Goal: Information Seeking & Learning: Learn about a topic

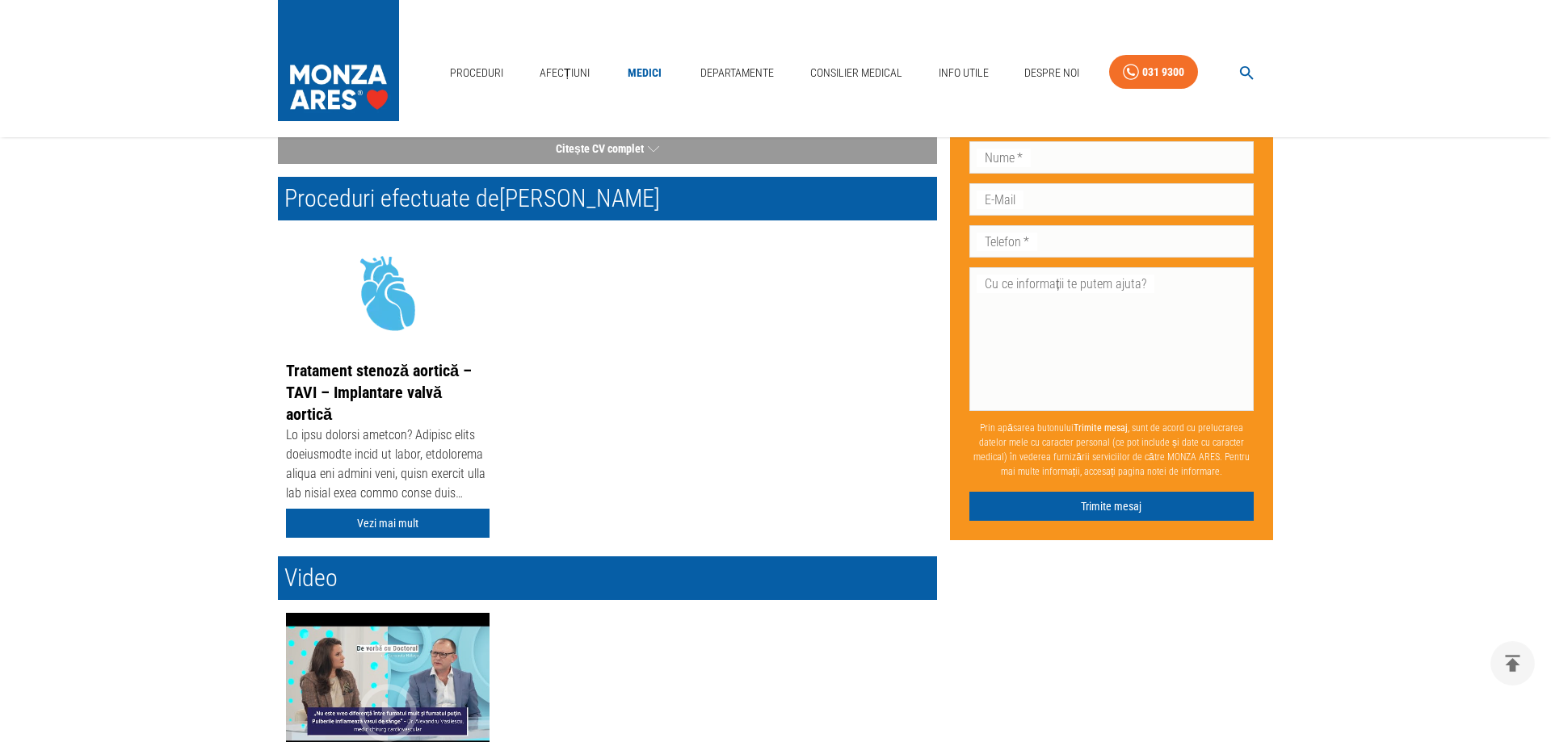
scroll to position [247, 0]
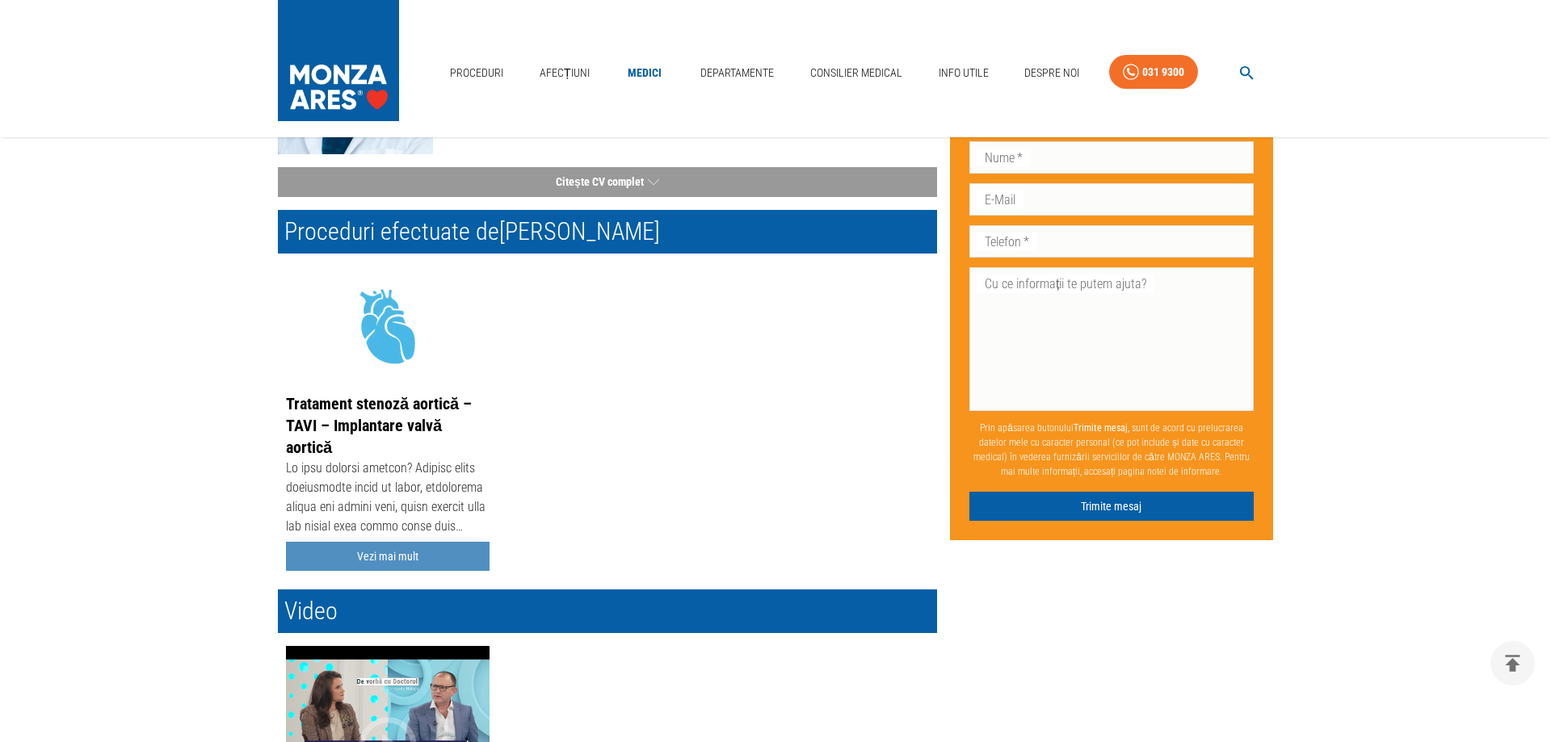
click at [379, 554] on link "Vezi mai mult" at bounding box center [388, 557] width 204 height 30
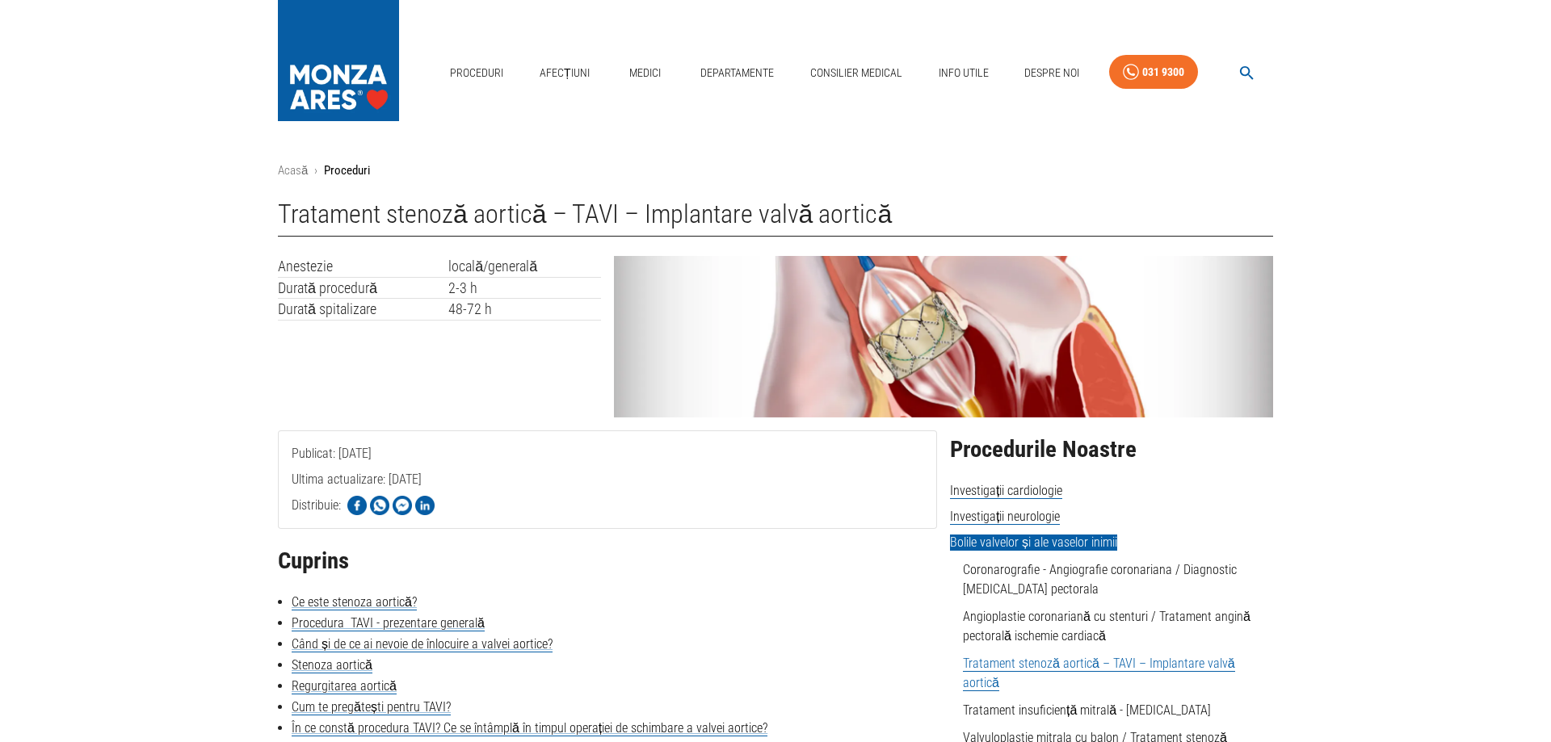
scroll to position [82, 0]
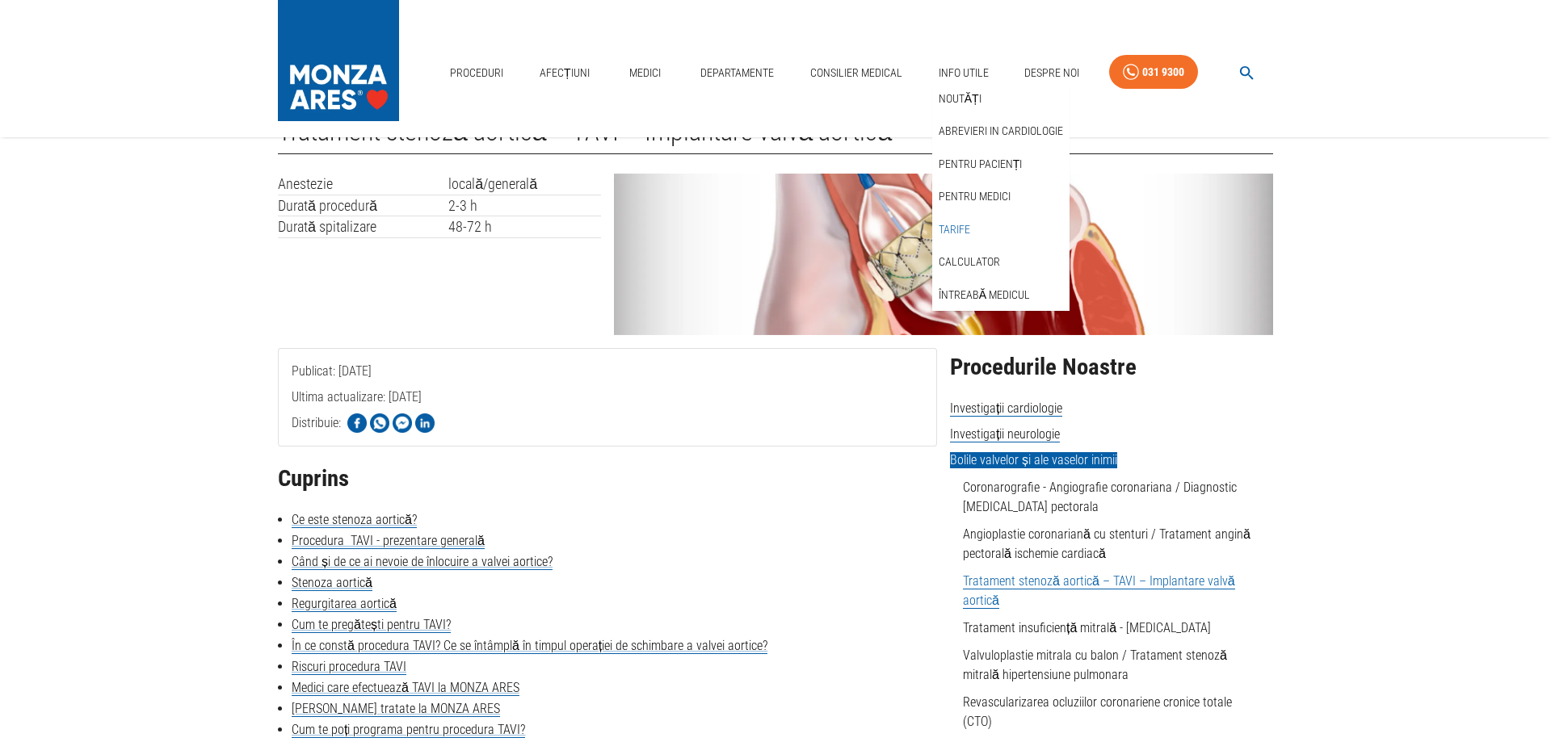
click at [957, 225] on link "Tarife" at bounding box center [955, 230] width 38 height 27
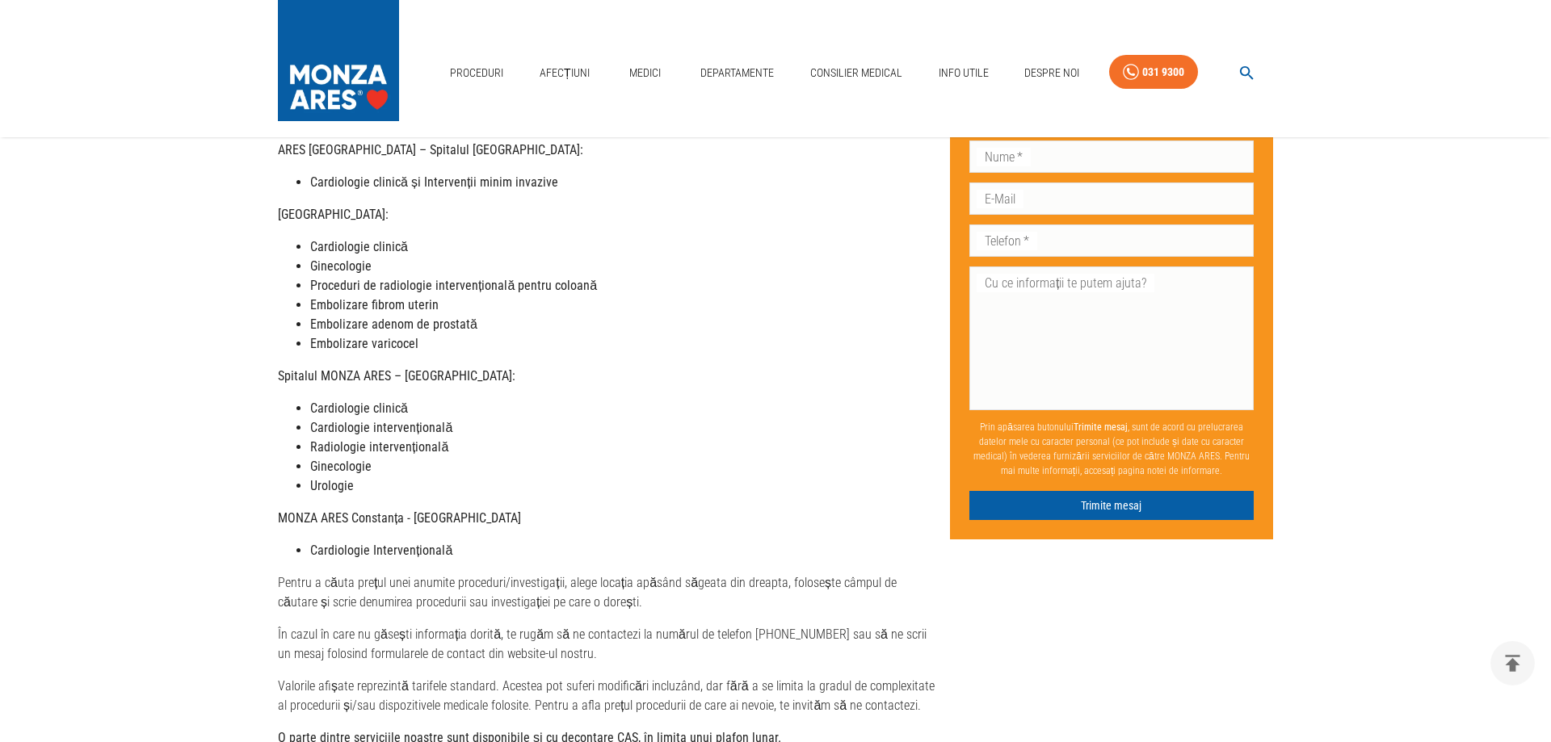
scroll to position [412, 0]
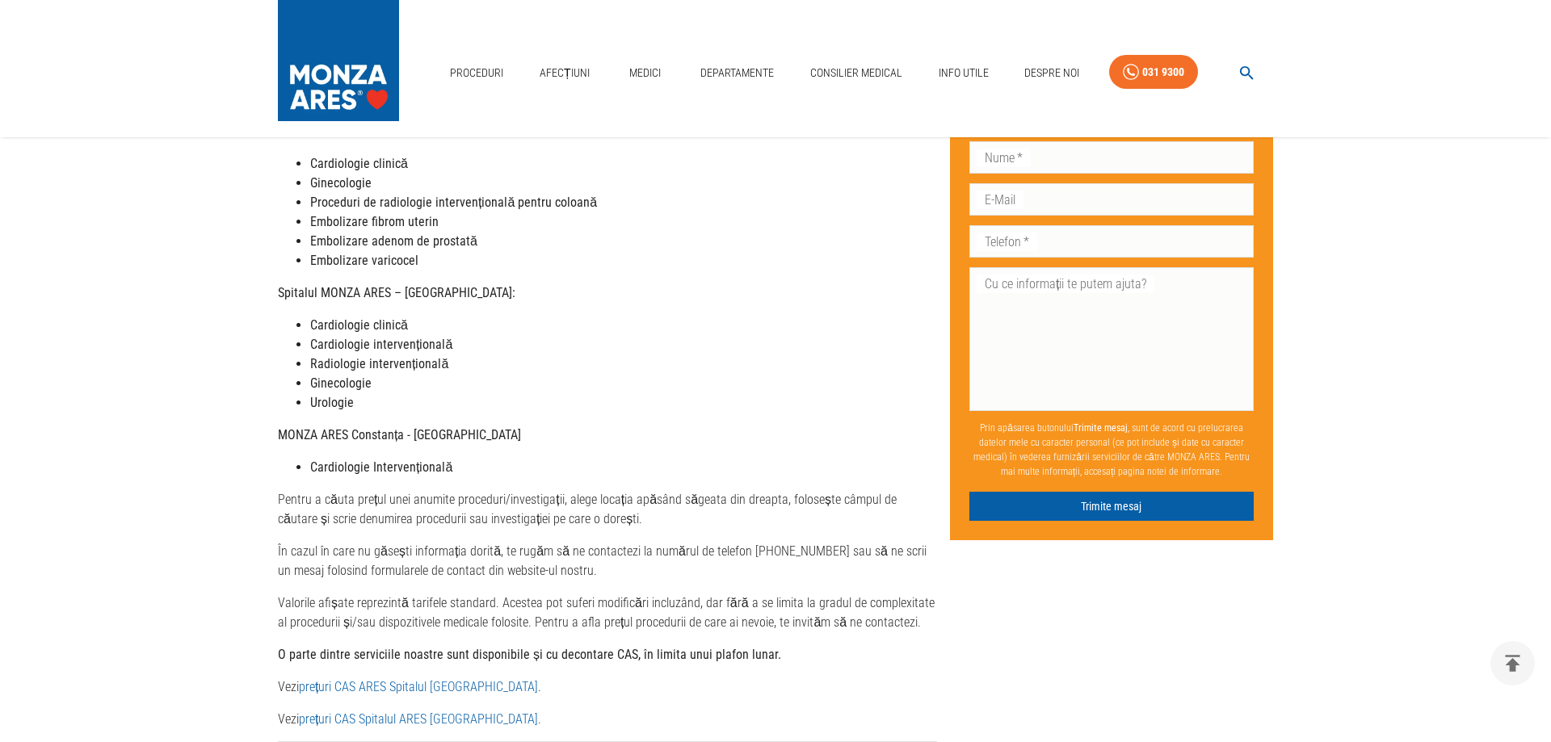
click at [339, 679] on link "prețuri CAS ARES Spitalul Monza" at bounding box center [418, 686] width 239 height 15
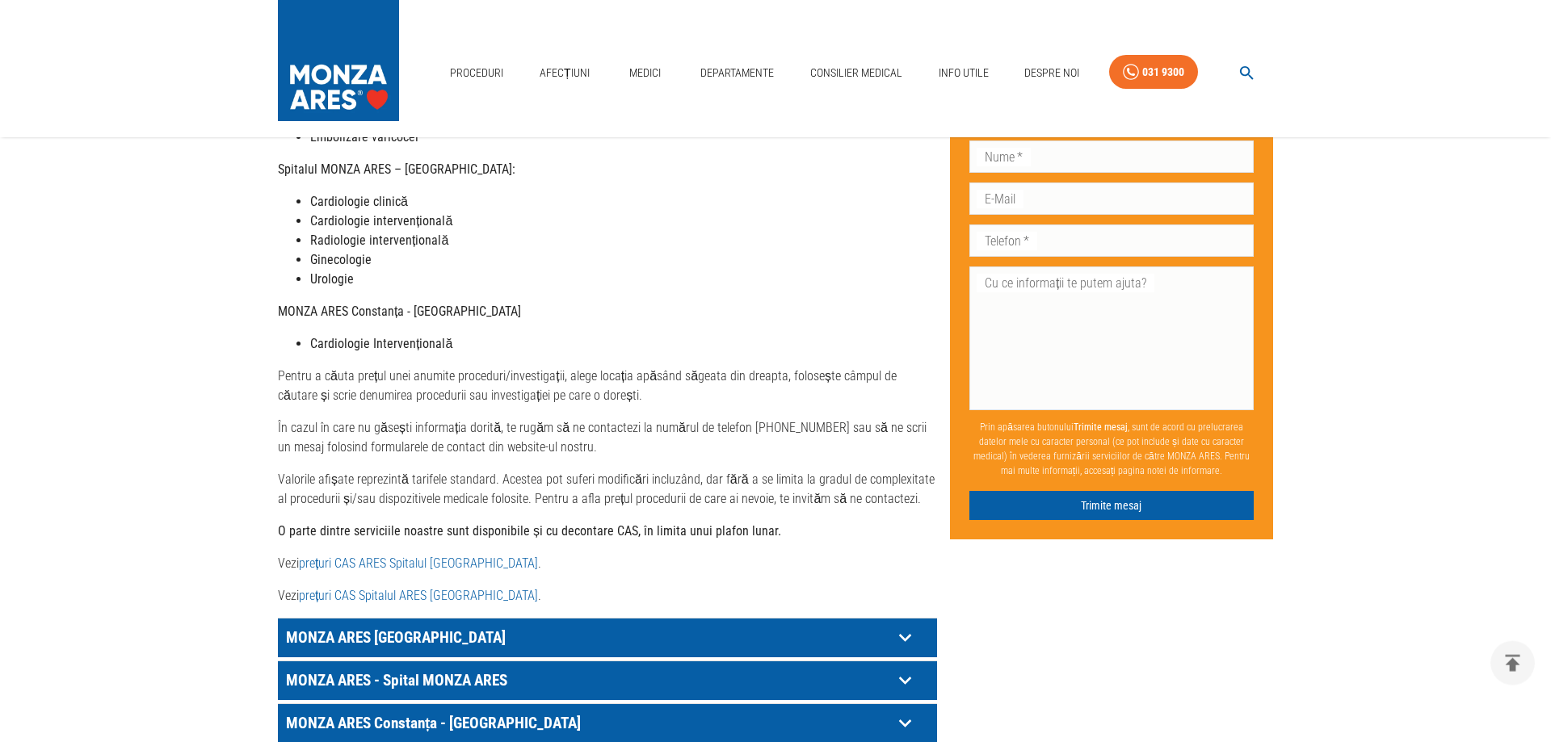
scroll to position [577, 0]
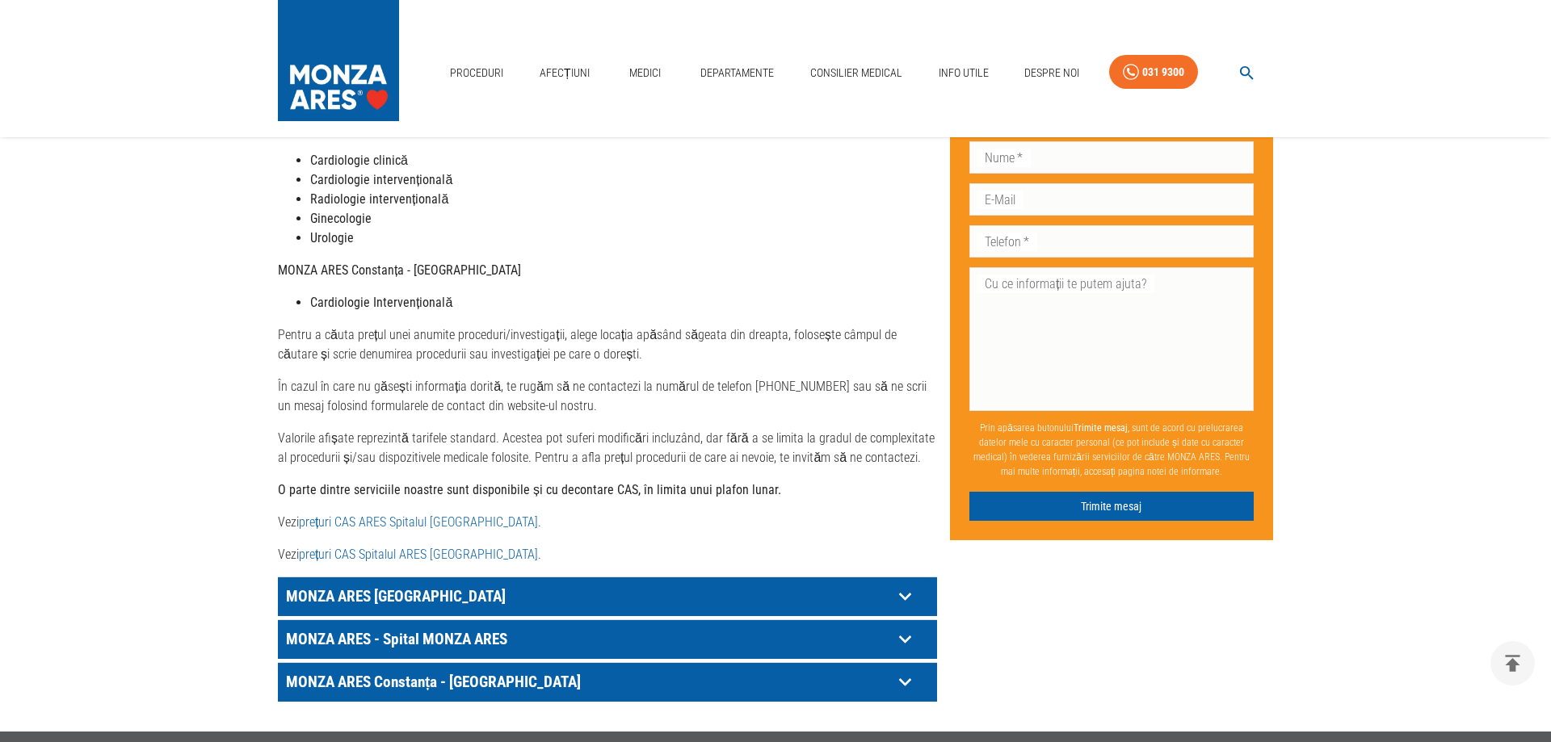
click at [899, 584] on icon at bounding box center [905, 596] width 25 height 25
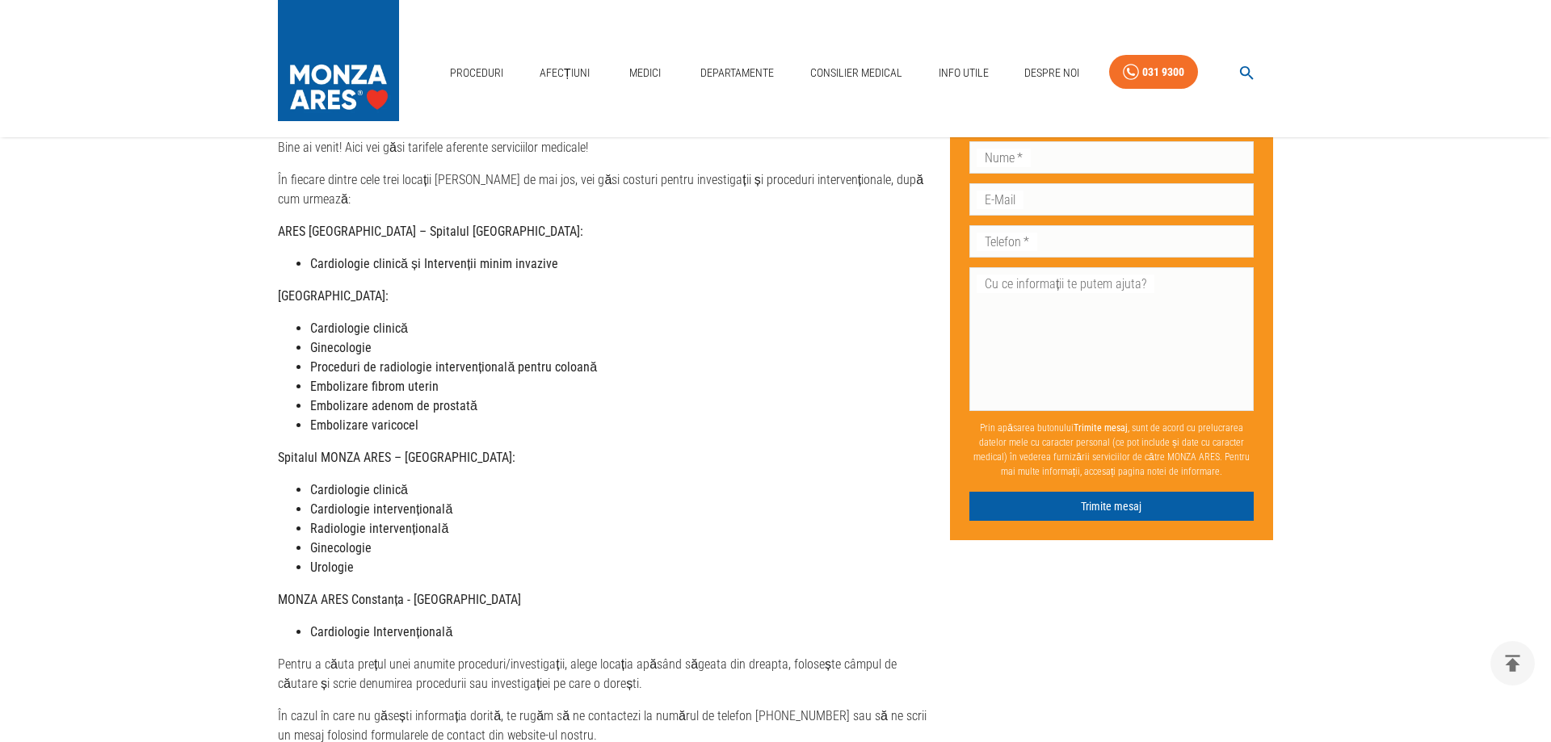
scroll to position [0, 0]
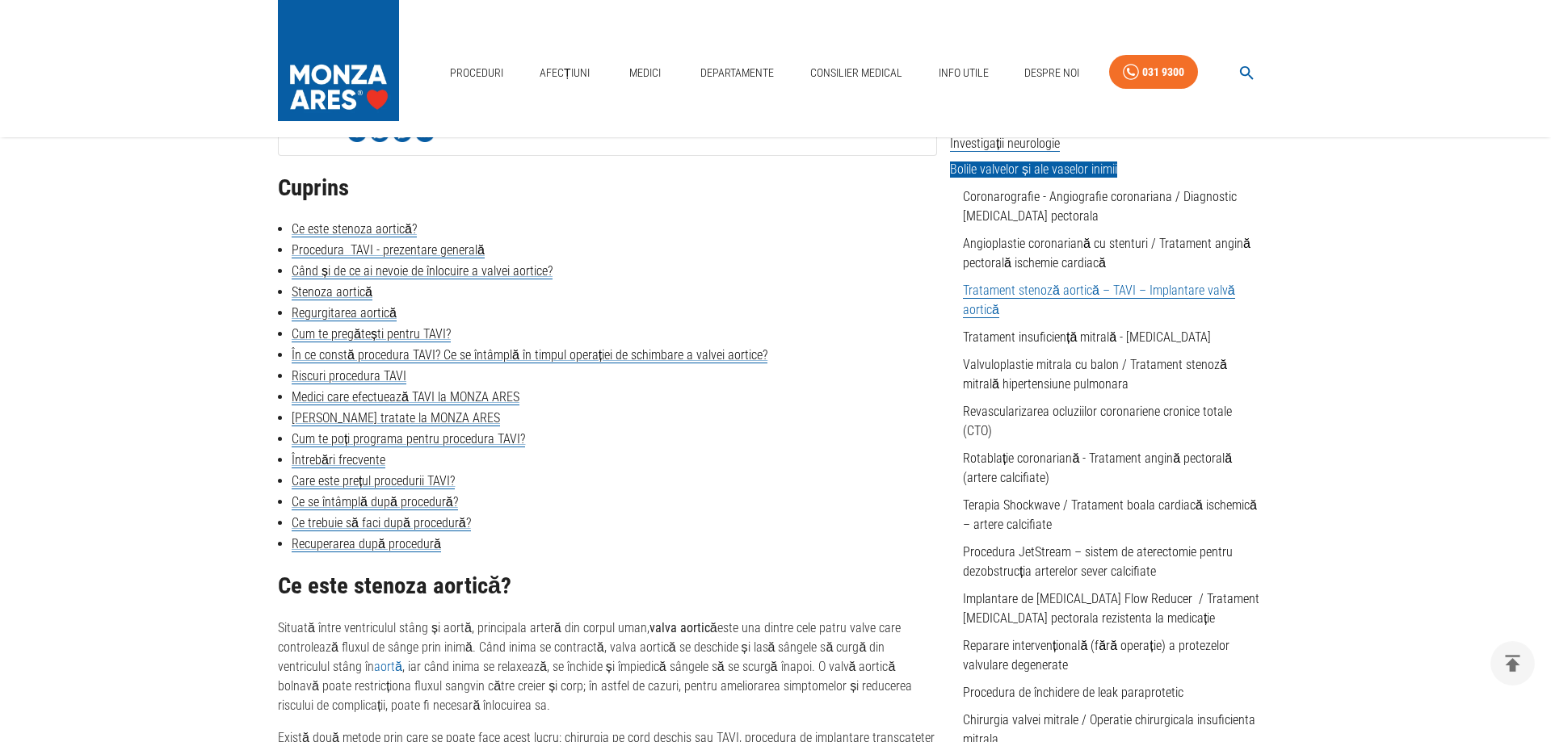
scroll to position [412, 0]
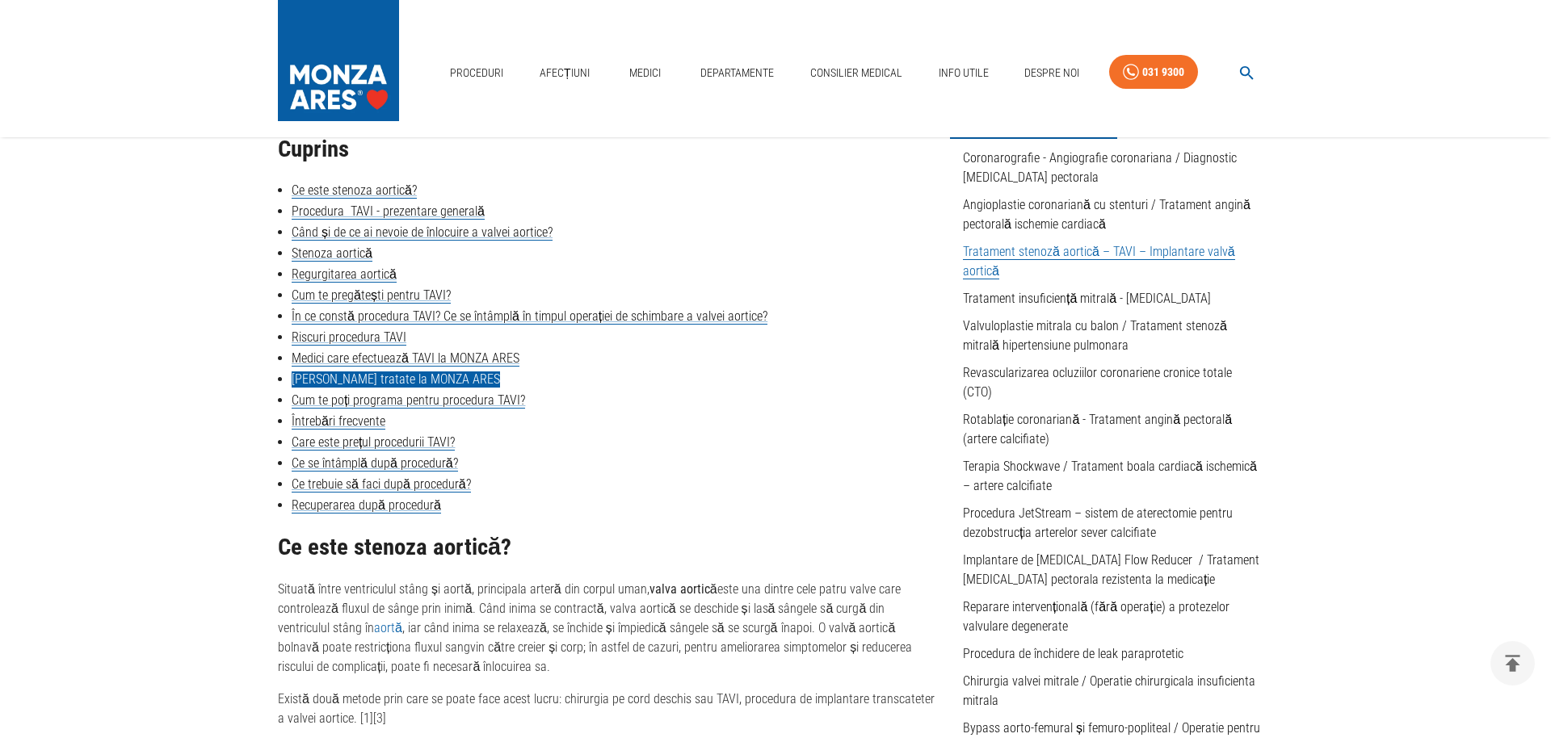
click at [339, 383] on link "[PERSON_NAME] tratate la MONZA ARES" at bounding box center [396, 380] width 208 height 16
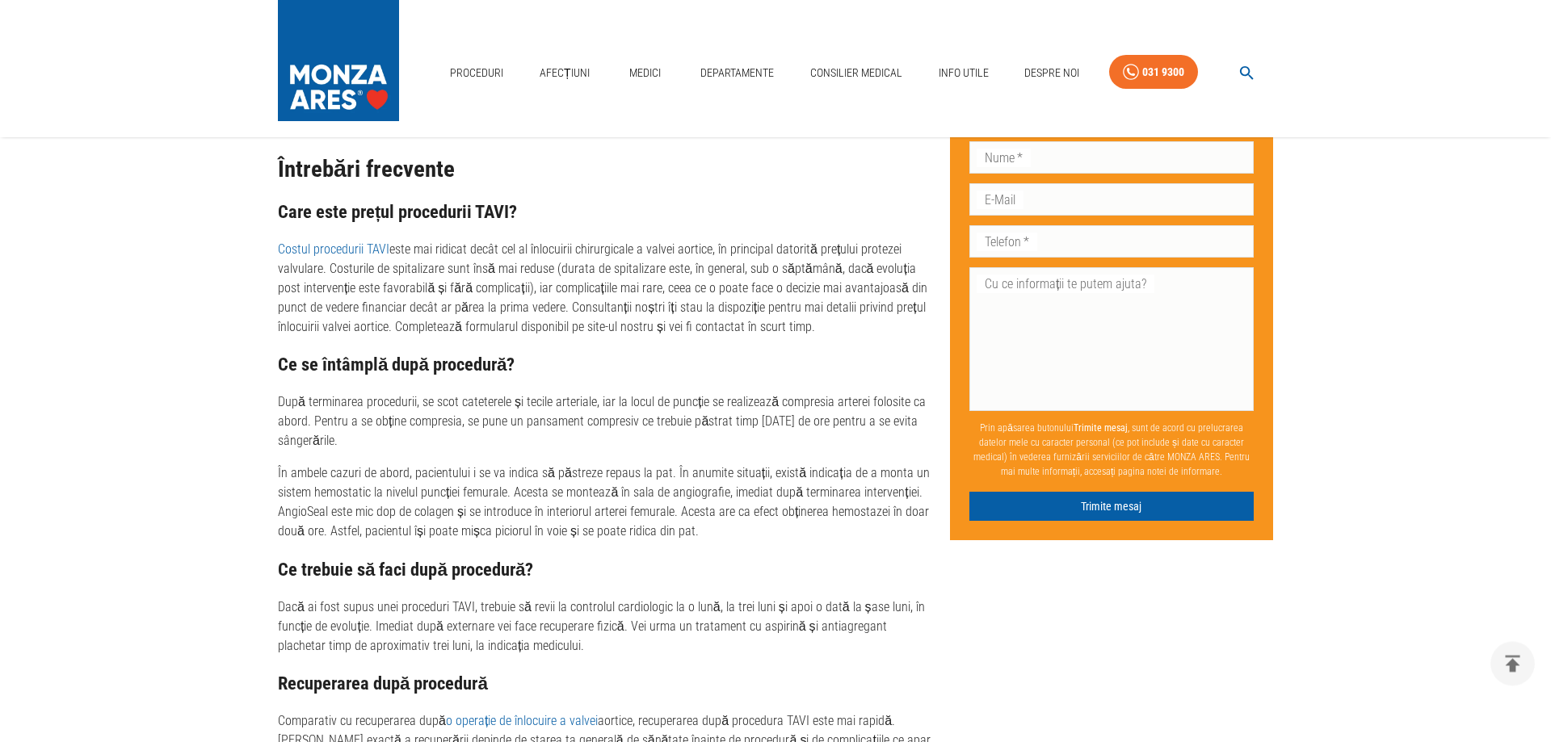
scroll to position [5423, 0]
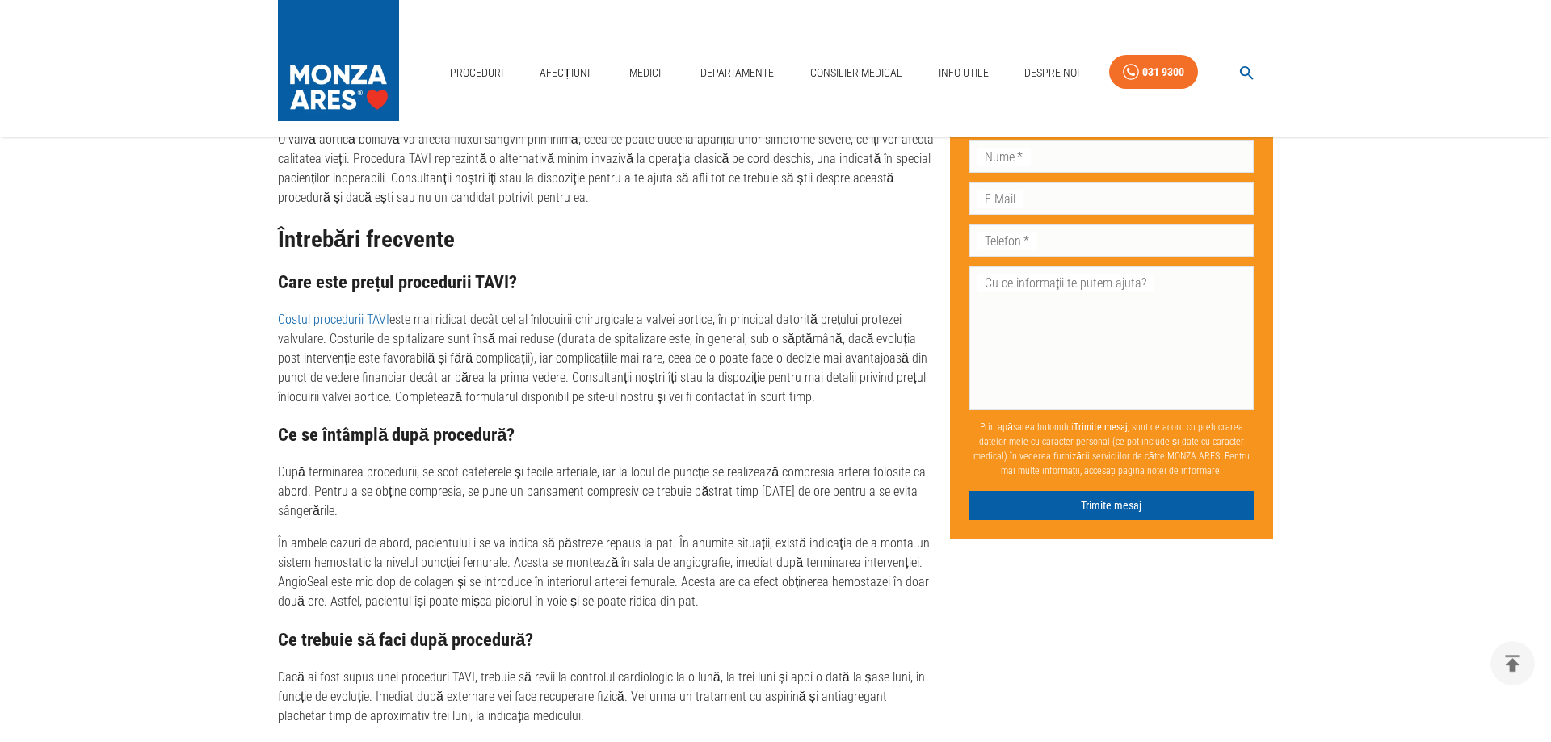
click at [323, 327] on link "Costul procedurii TAVI" at bounding box center [333, 319] width 111 height 15
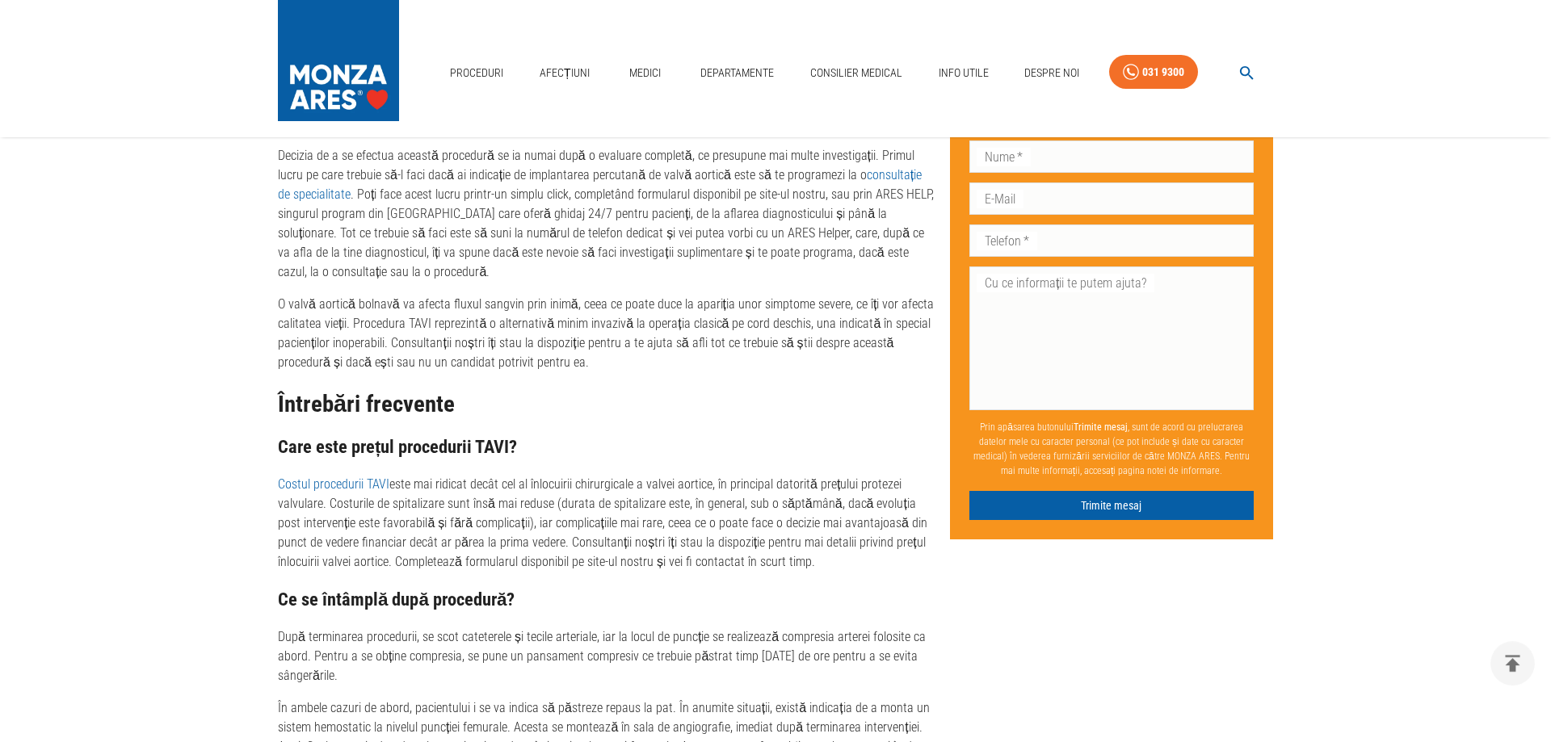
scroll to position [5175, 0]
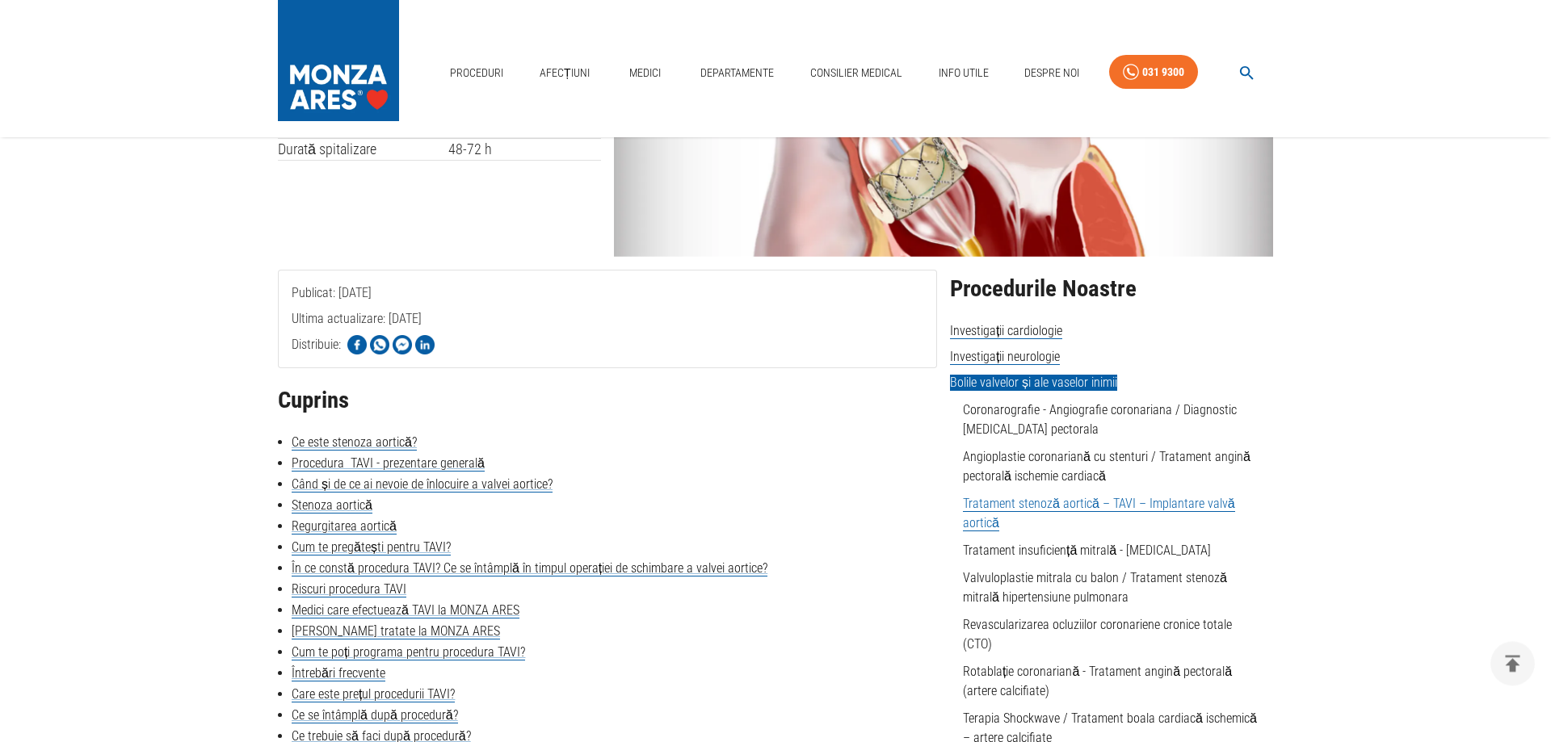
scroll to position [27, 0]
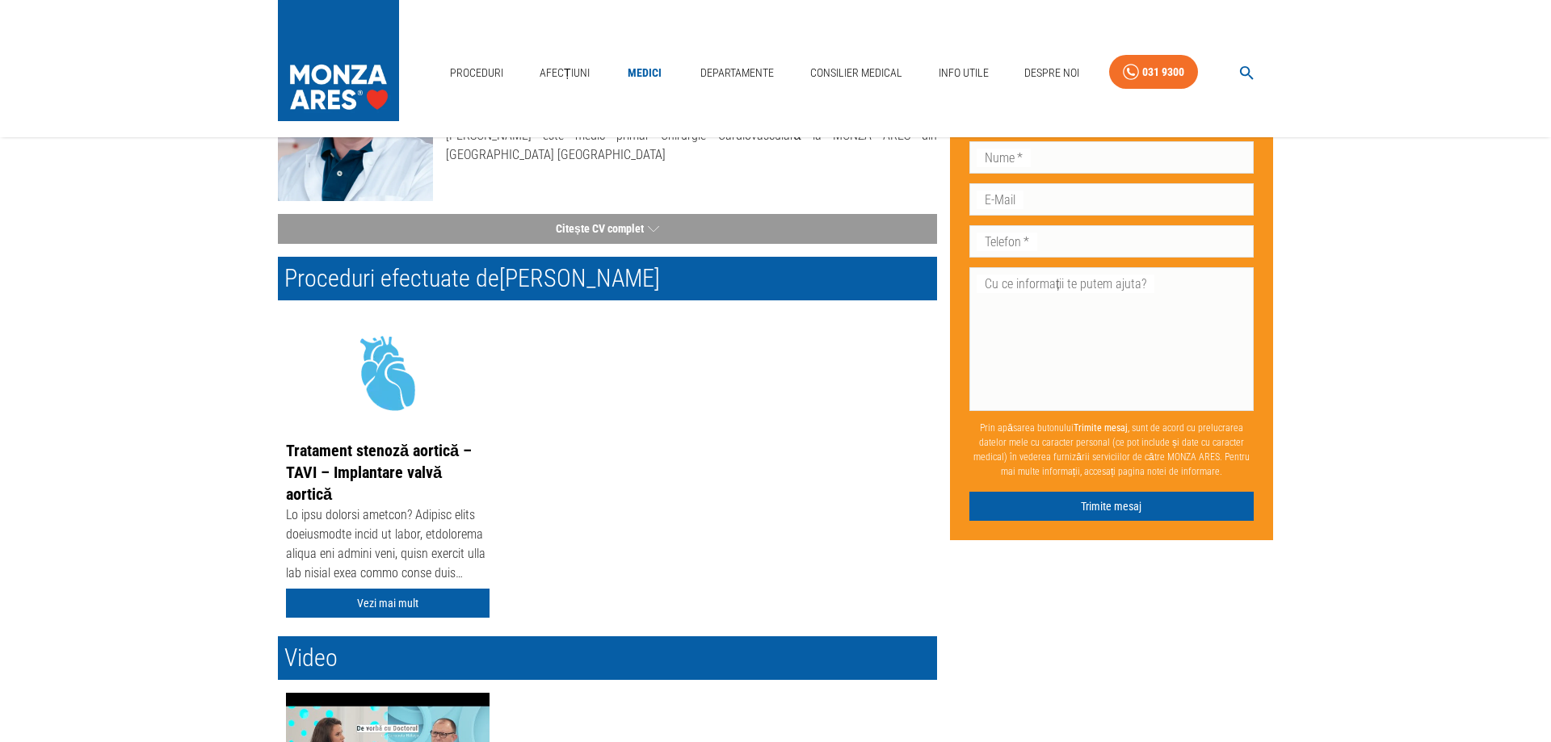
scroll to position [247, 0]
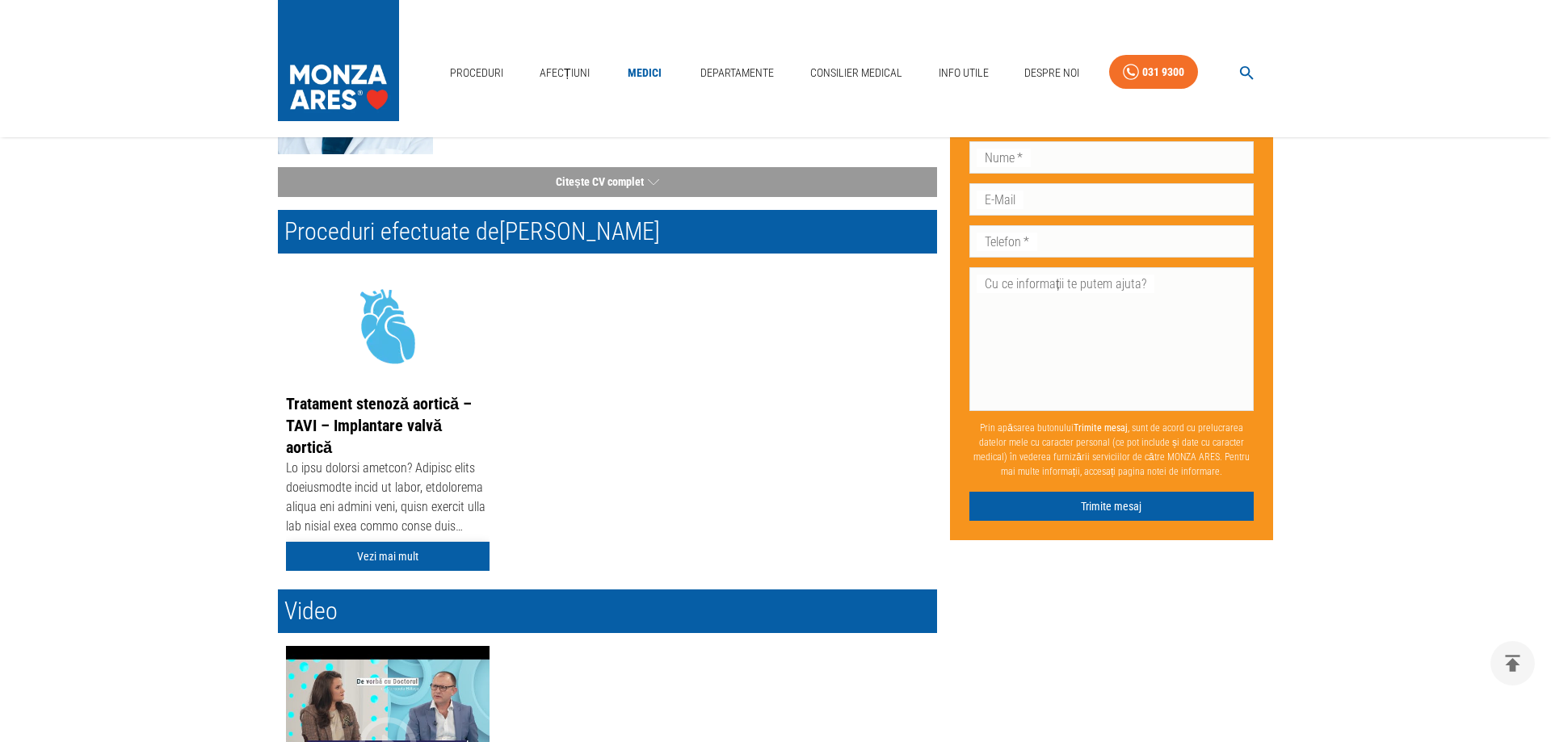
click at [367, 554] on link "Vezi mai mult" at bounding box center [388, 557] width 204 height 30
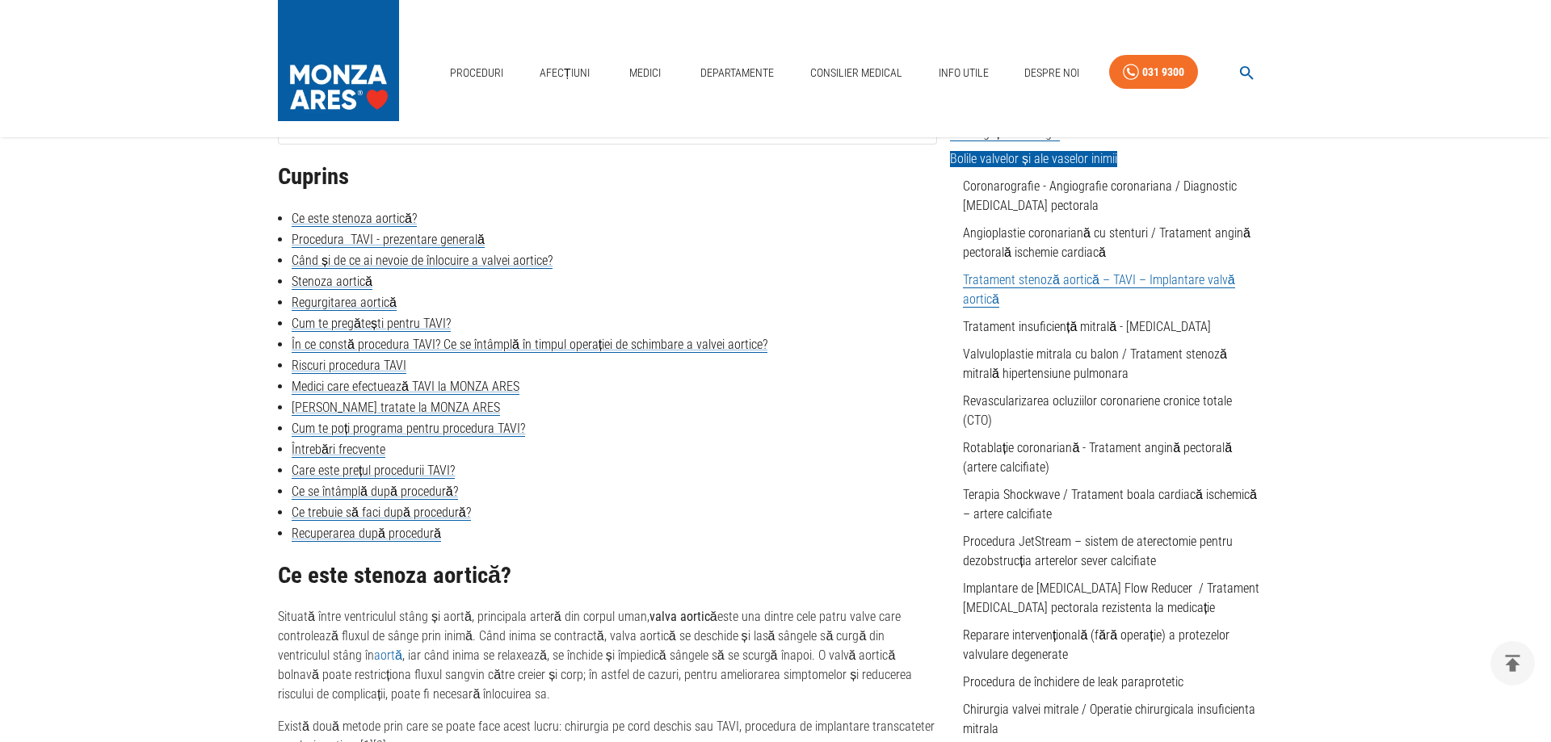
scroll to position [330, 0]
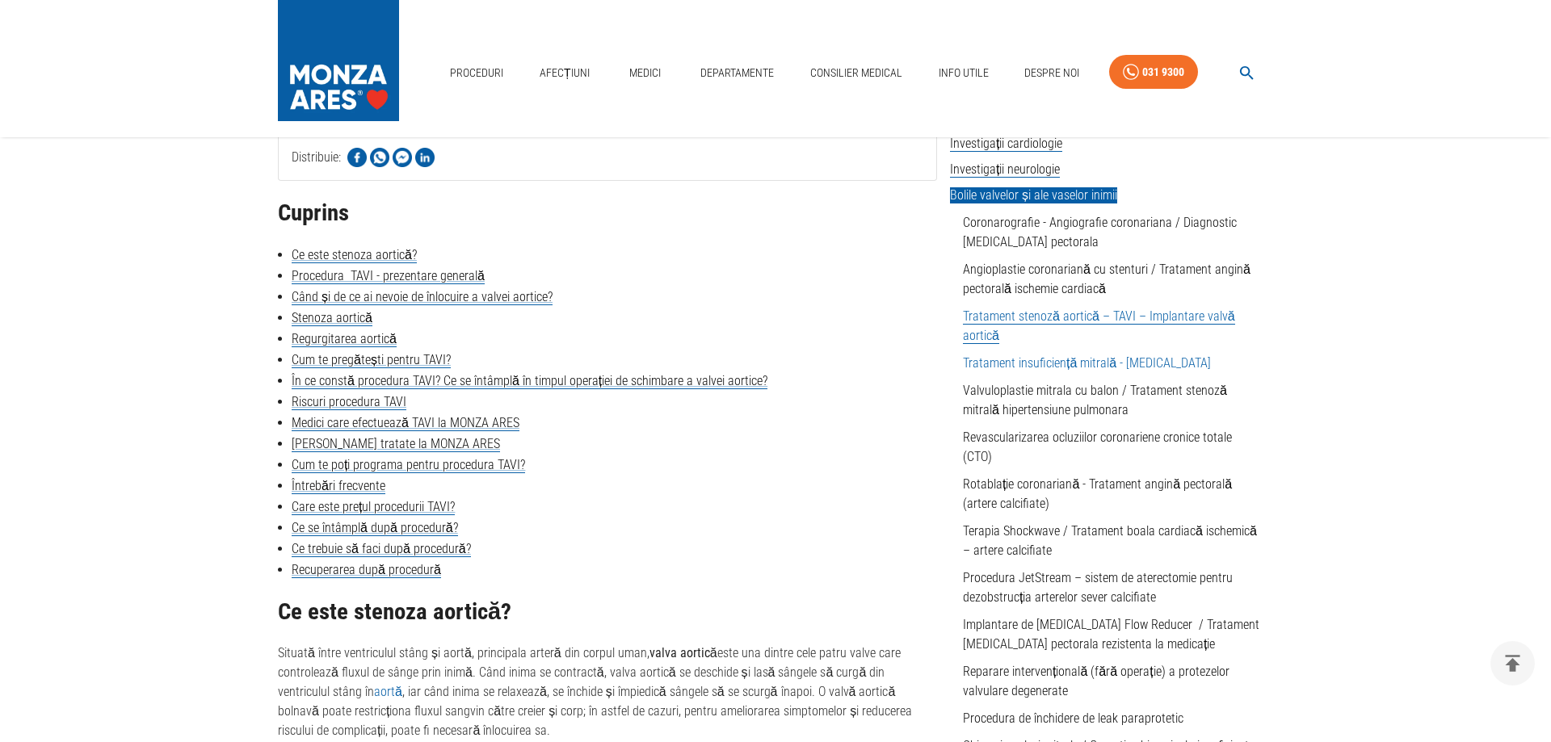
click at [990, 364] on link "Tratament insuficiență mitrală - [MEDICAL_DATA]" at bounding box center [1087, 362] width 248 height 15
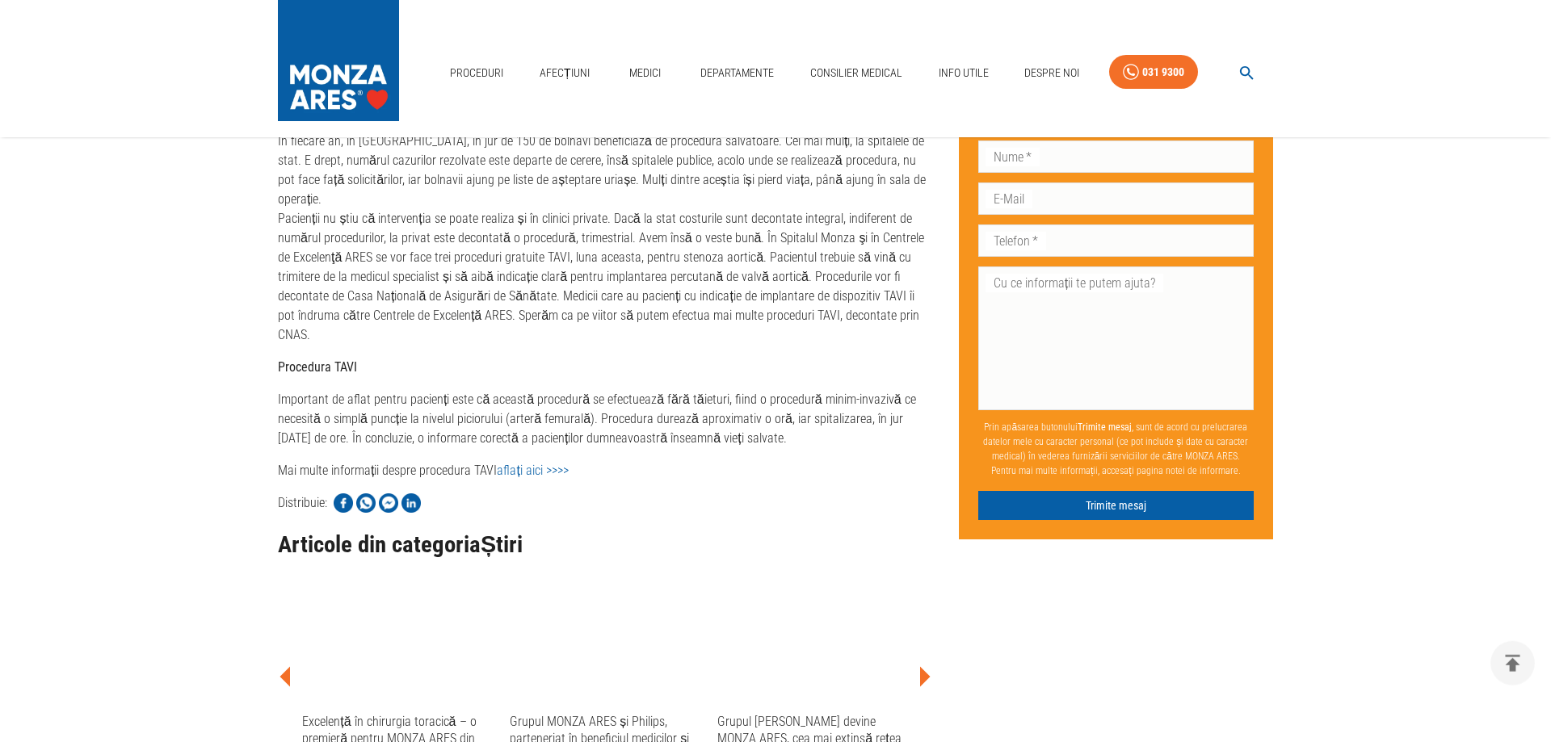
scroll to position [824, 0]
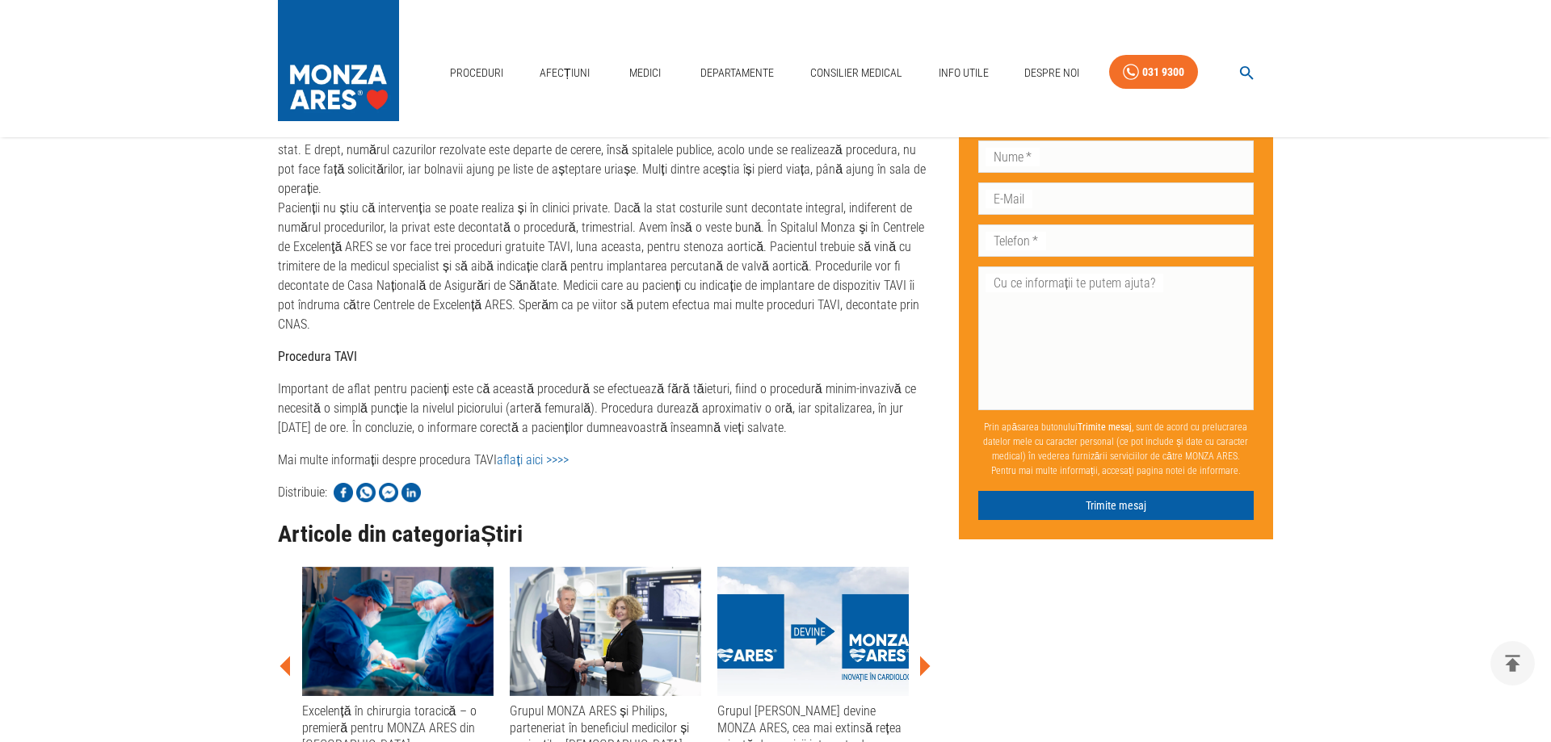
click at [532, 452] on link "aflați aici >>>>" at bounding box center [532, 459] width 71 height 15
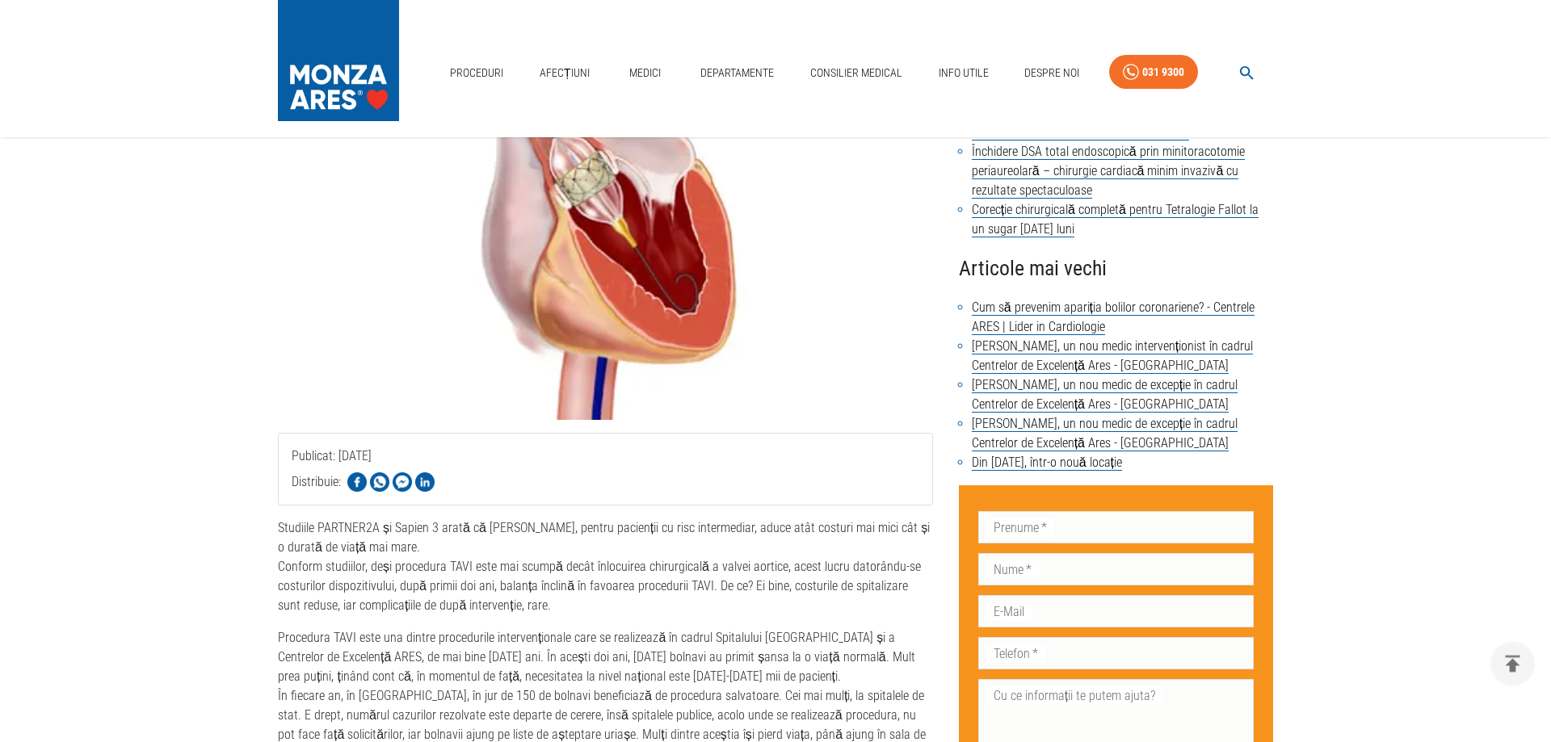
scroll to position [256, 0]
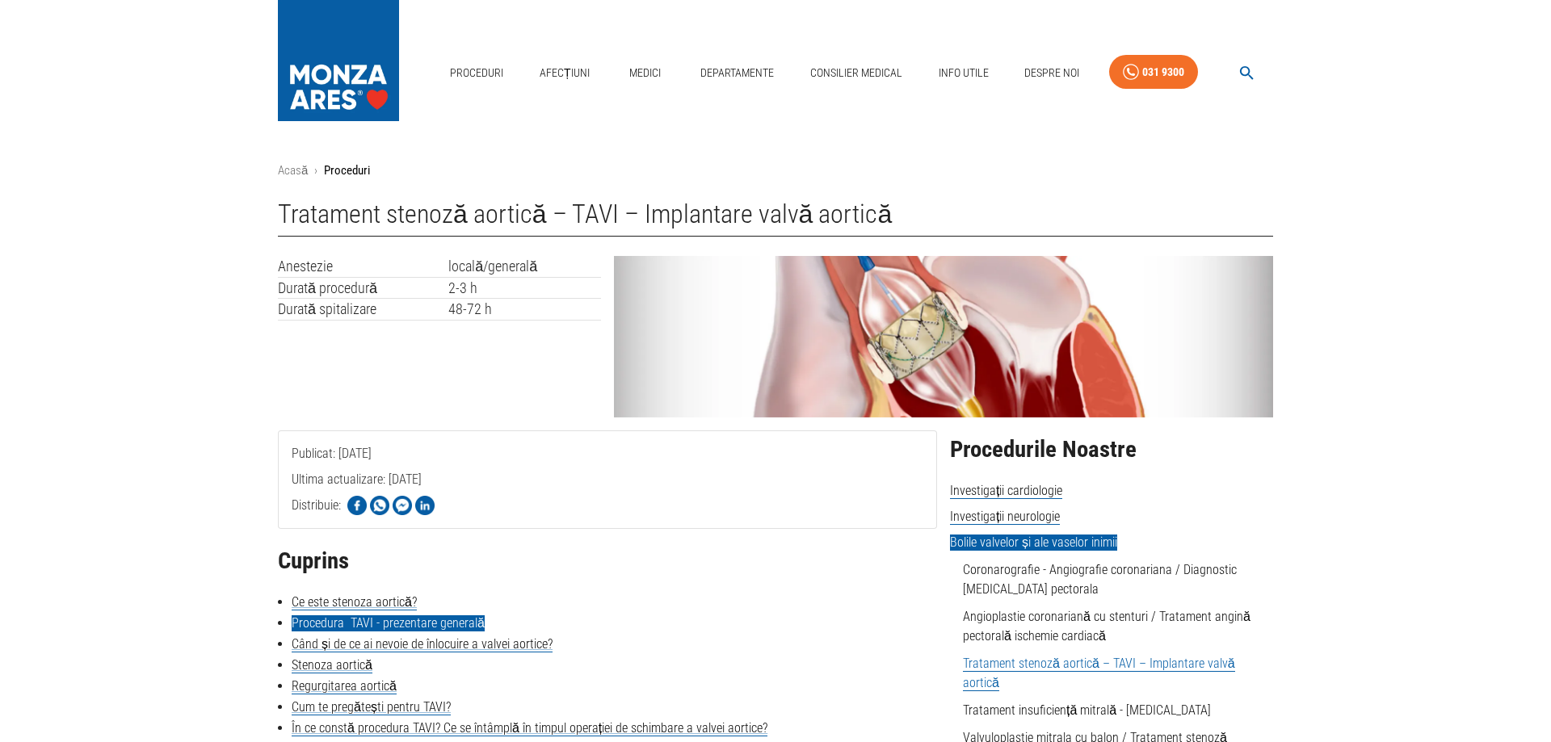
click at [317, 622] on link "Procedura TAVI - prezentare generală" at bounding box center [388, 624] width 193 height 16
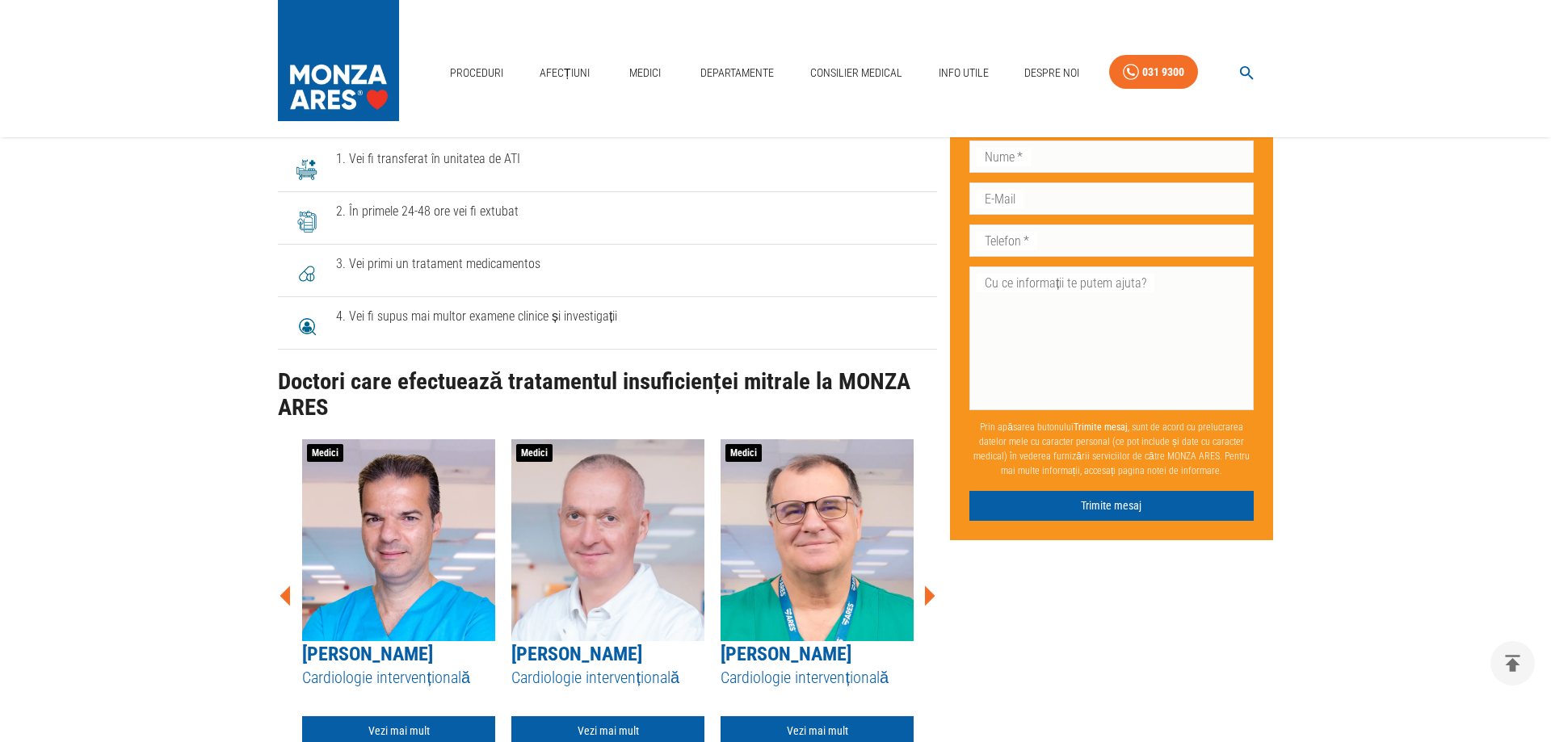
scroll to position [5455, 0]
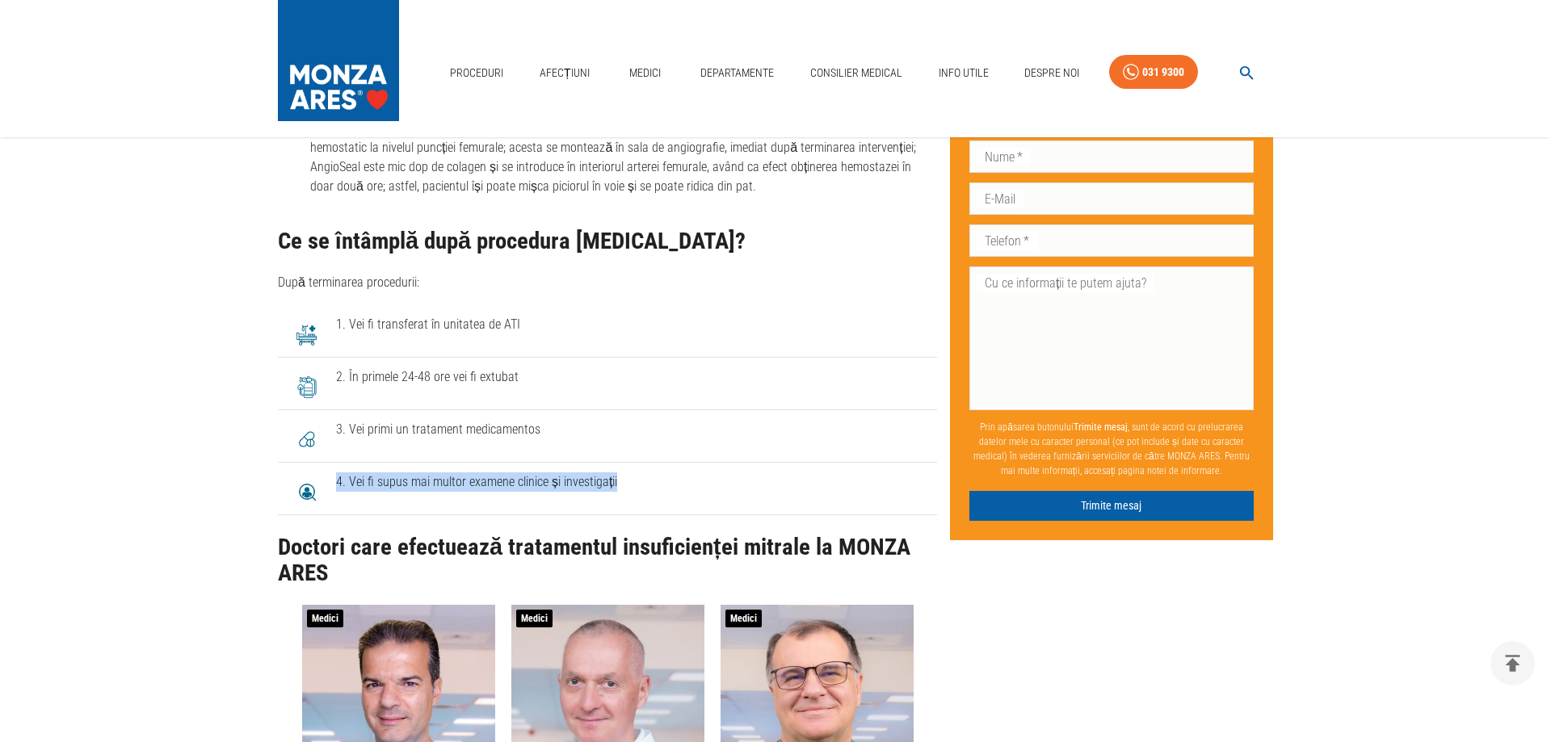
drag, startPoint x: 279, startPoint y: 179, endPoint x: 669, endPoint y: 536, distance: 528.9
copy span "4. Vei fi supus mai multor examene clinice și investigații"
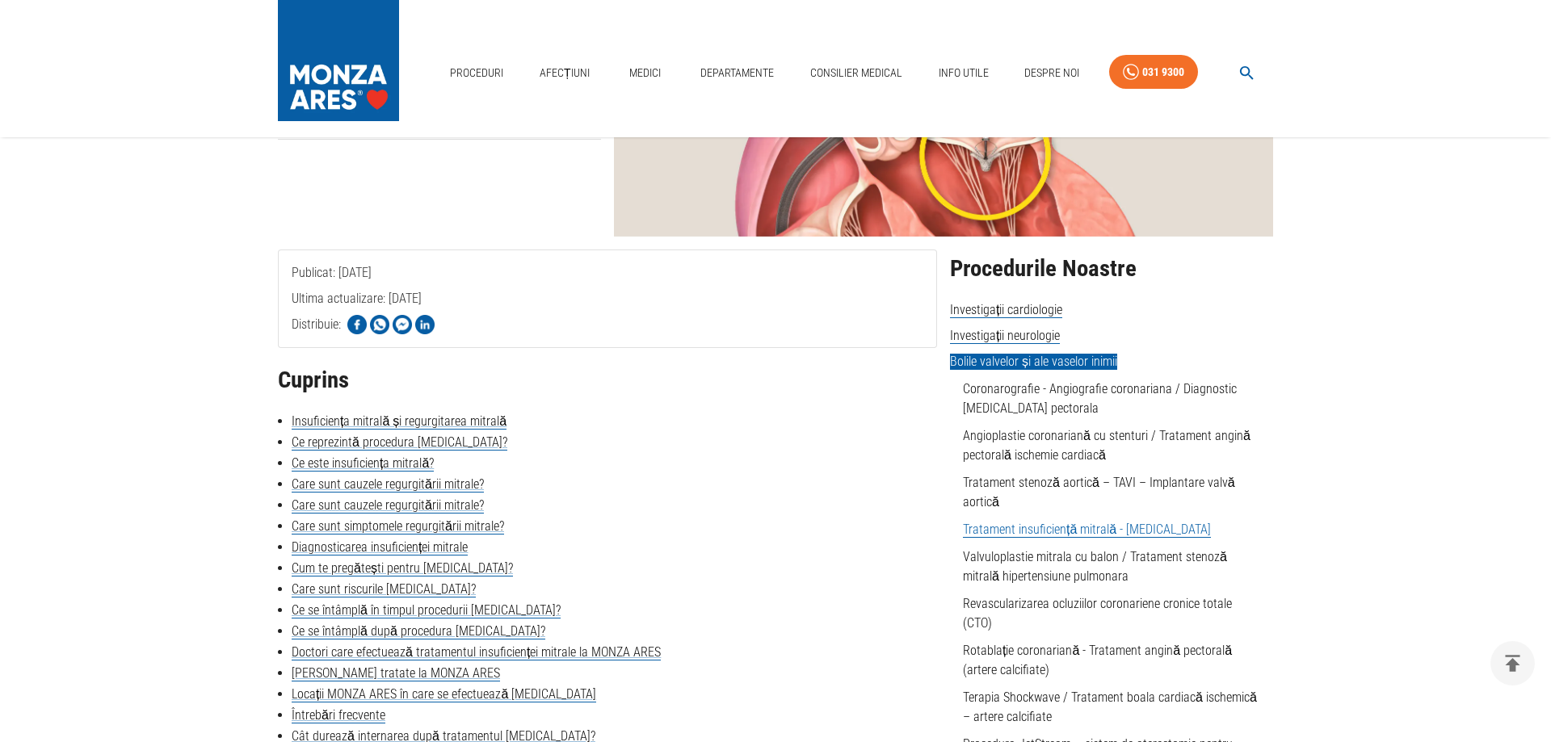
scroll to position [263, 0]
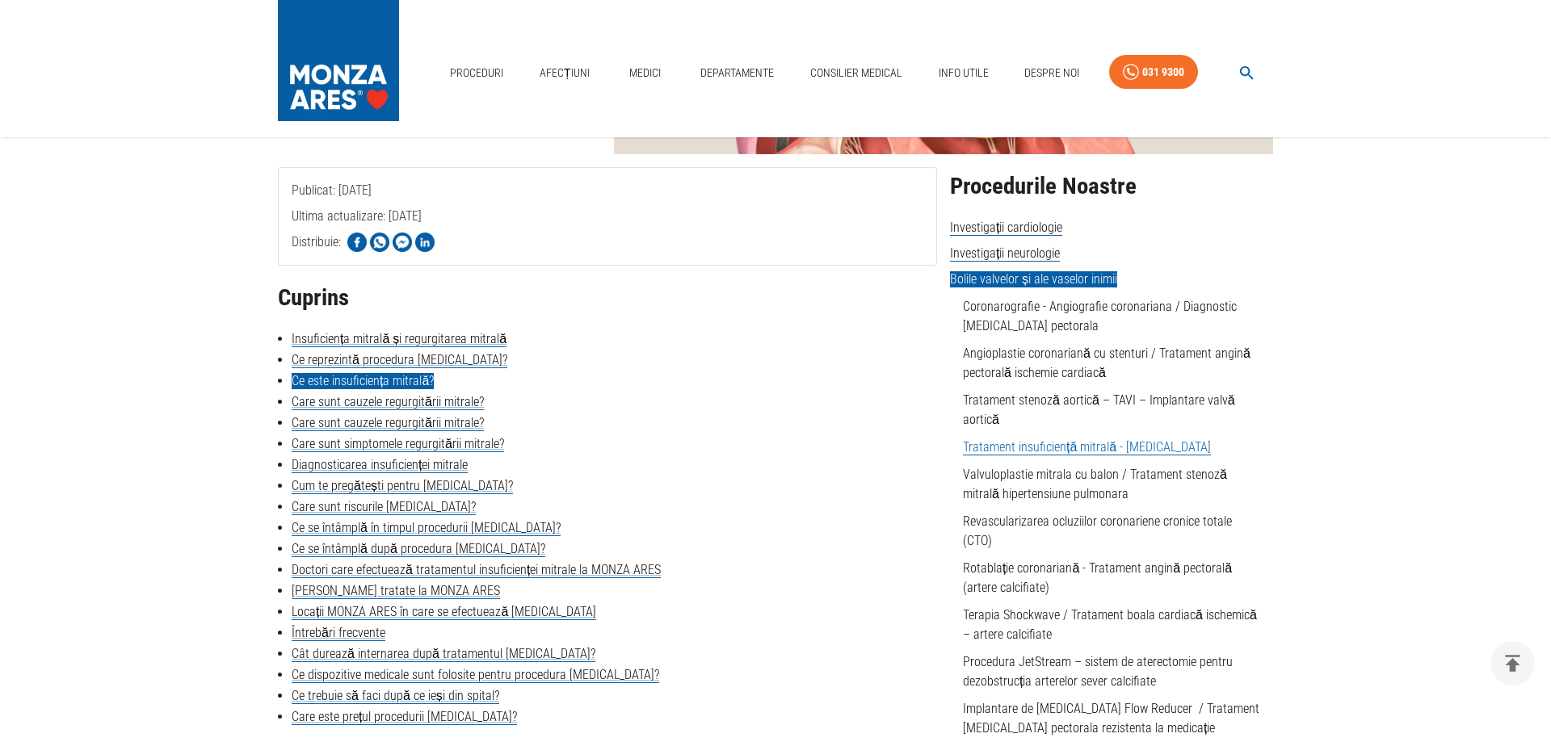
click at [299, 377] on link "Ce este insuficiența mitrală?" at bounding box center [363, 381] width 142 height 16
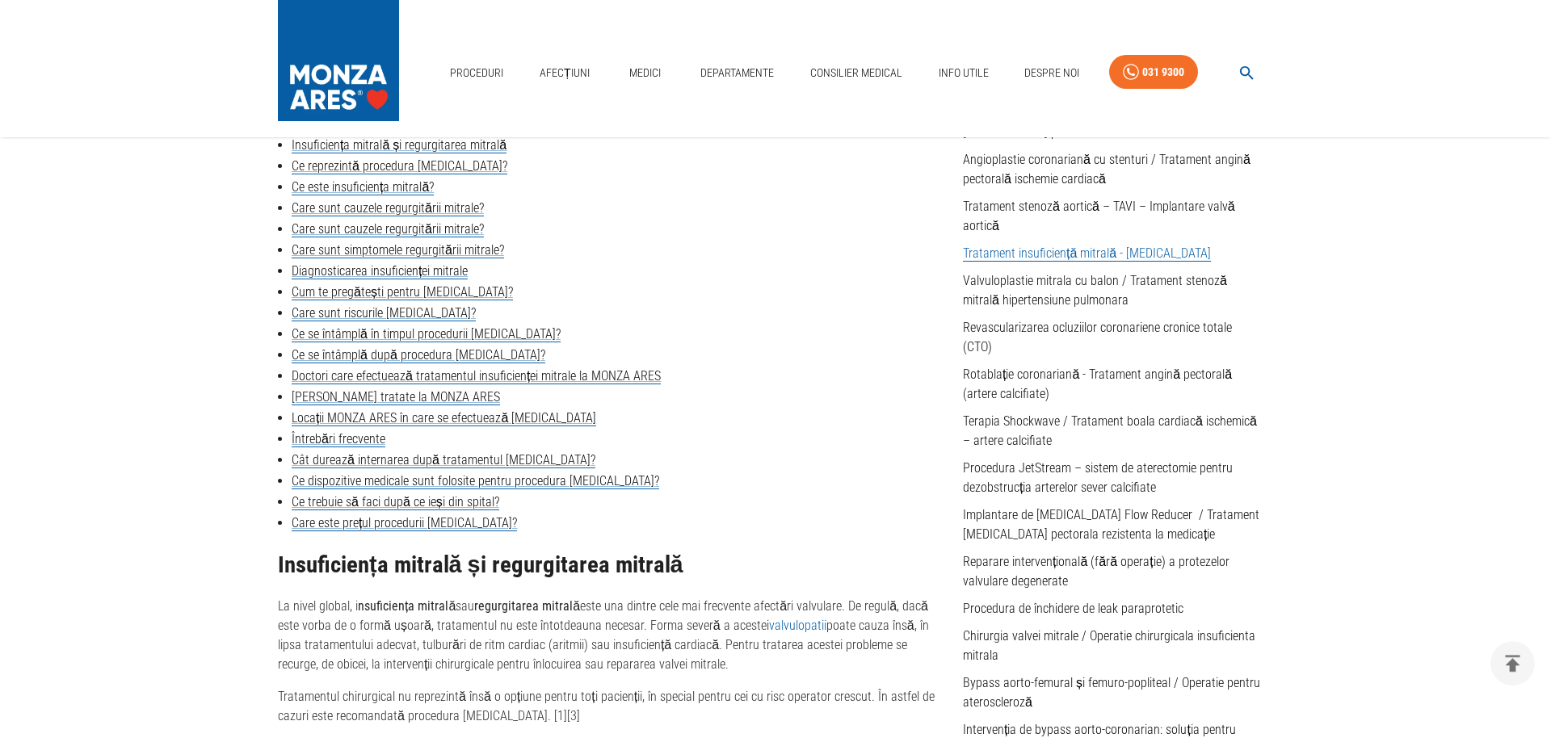
scroll to position [345, 0]
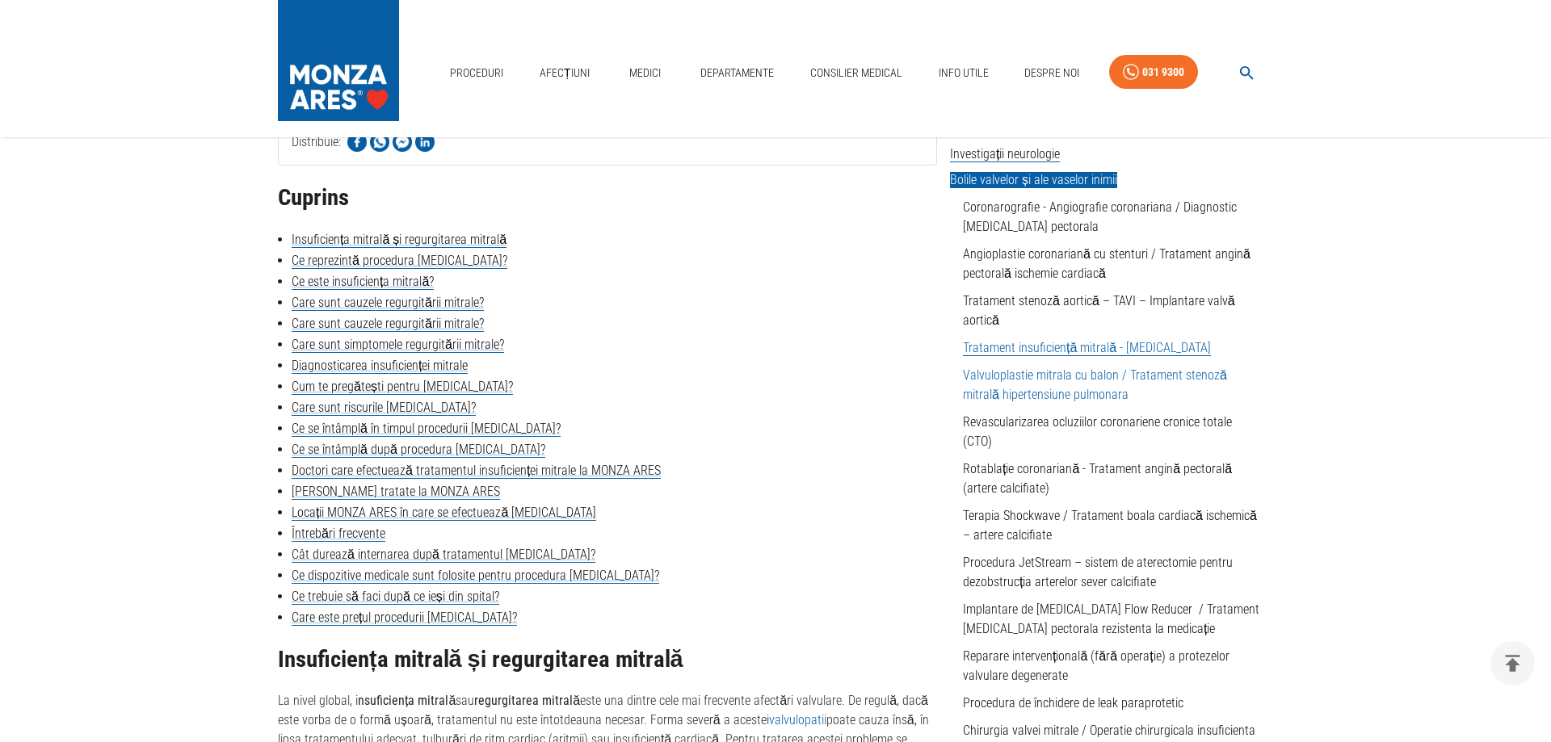
click at [982, 381] on link "Valvuloplastie mitrala cu balon / Tratament stenoză mitrală hipertensiune pulmo…" at bounding box center [1095, 385] width 264 height 35
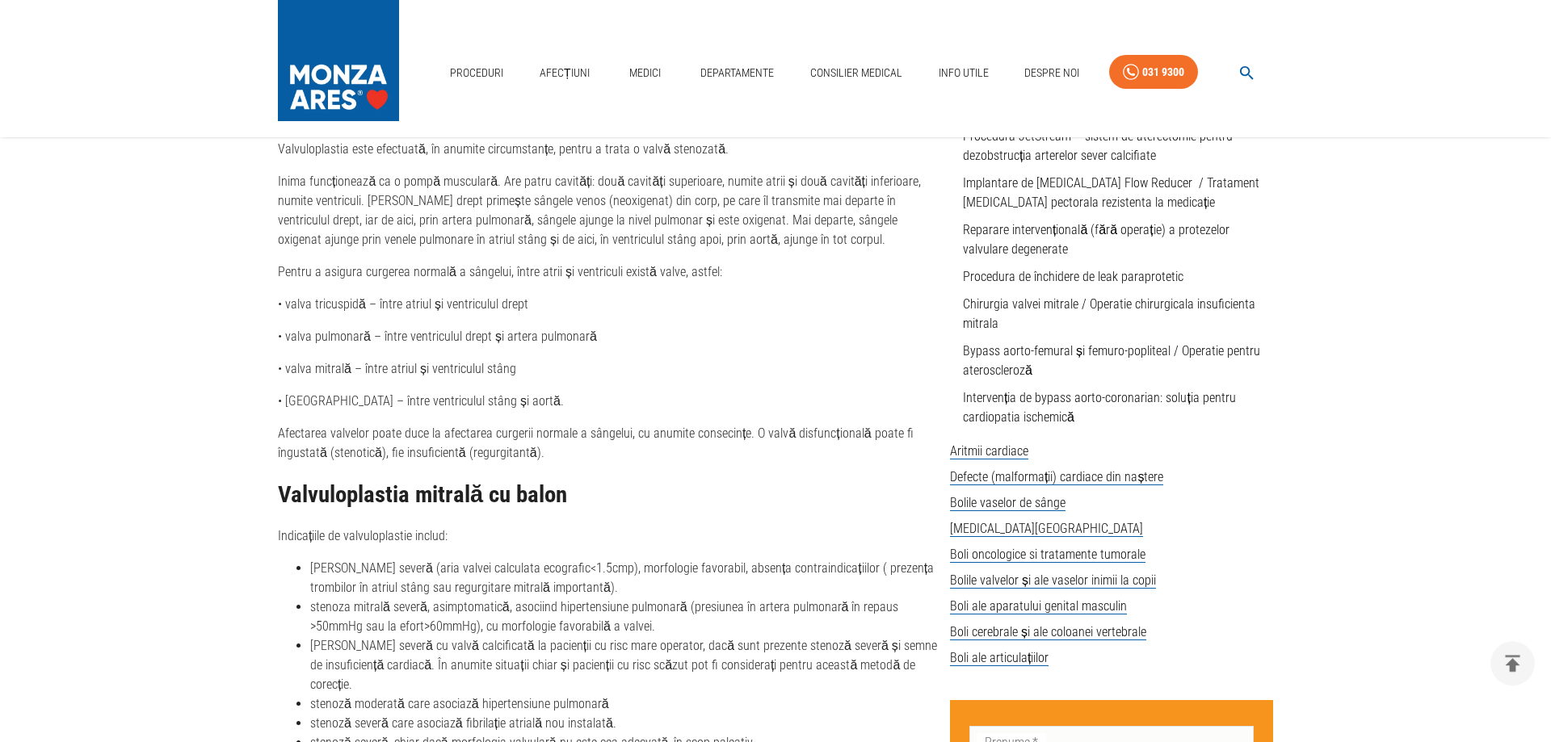
scroll to position [824, 0]
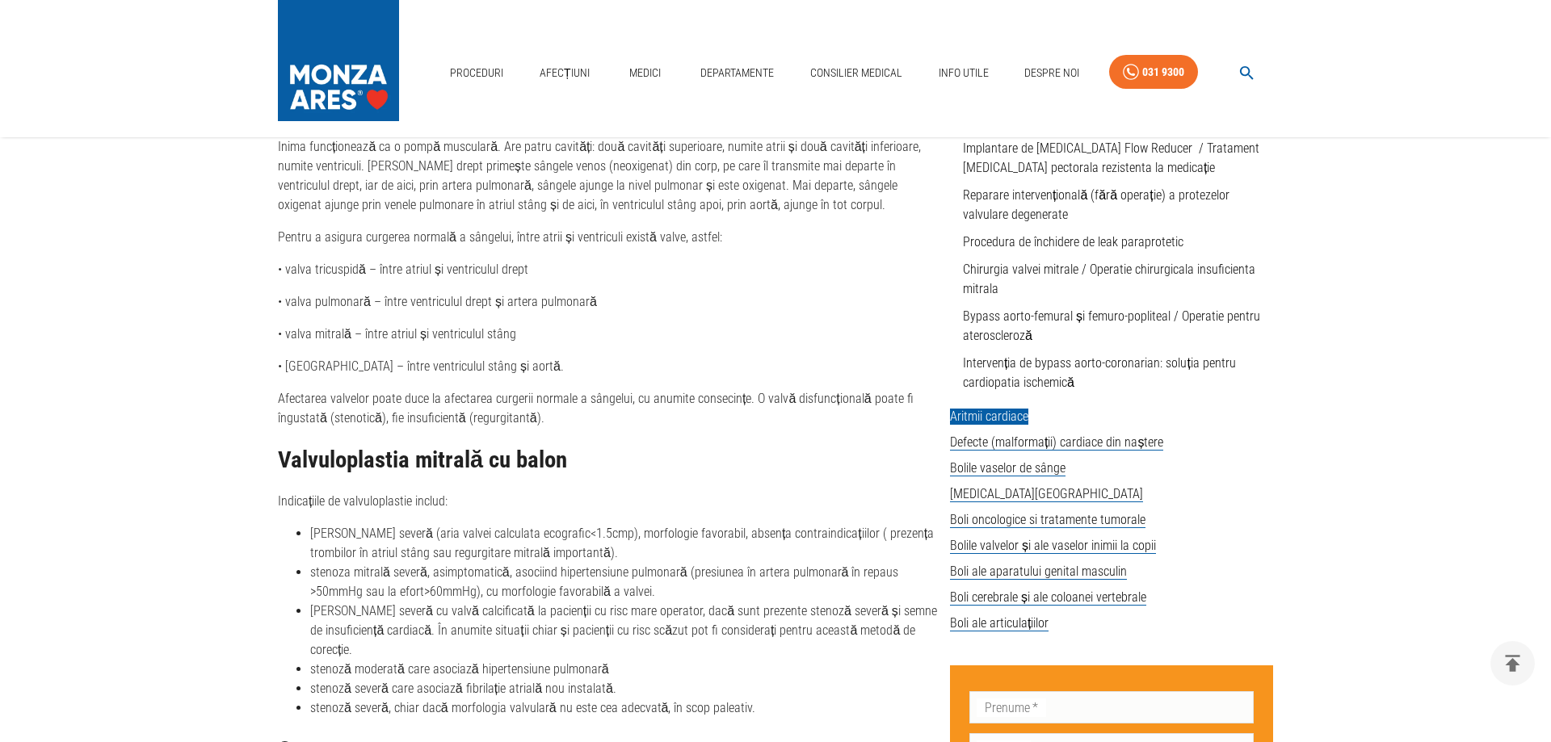
click at [988, 417] on span "Aritmii cardiace" at bounding box center [989, 417] width 78 height 16
click at [988, 486] on span "[MEDICAL_DATA][GEOGRAPHIC_DATA]" at bounding box center [1046, 494] width 193 height 16
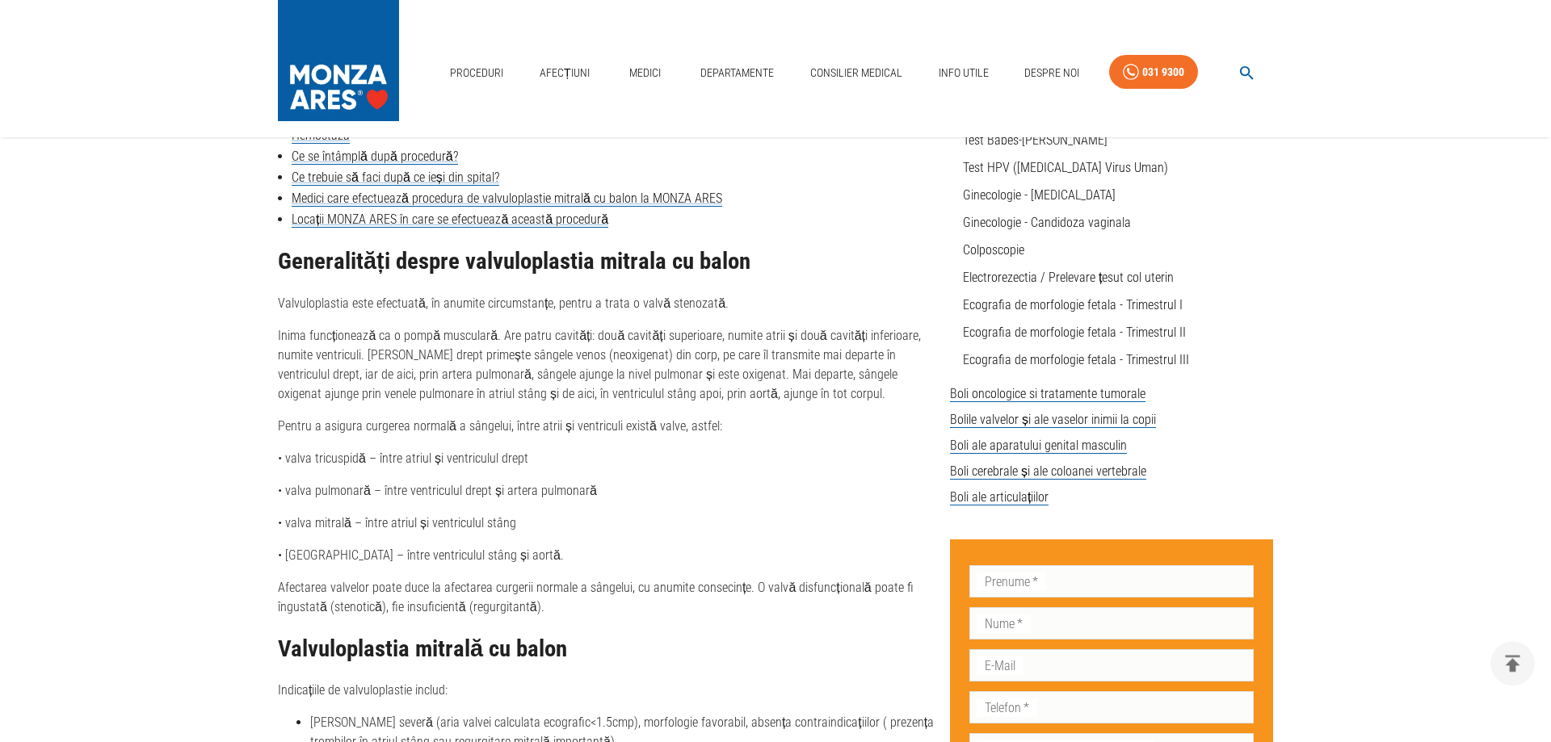
scroll to position [577, 0]
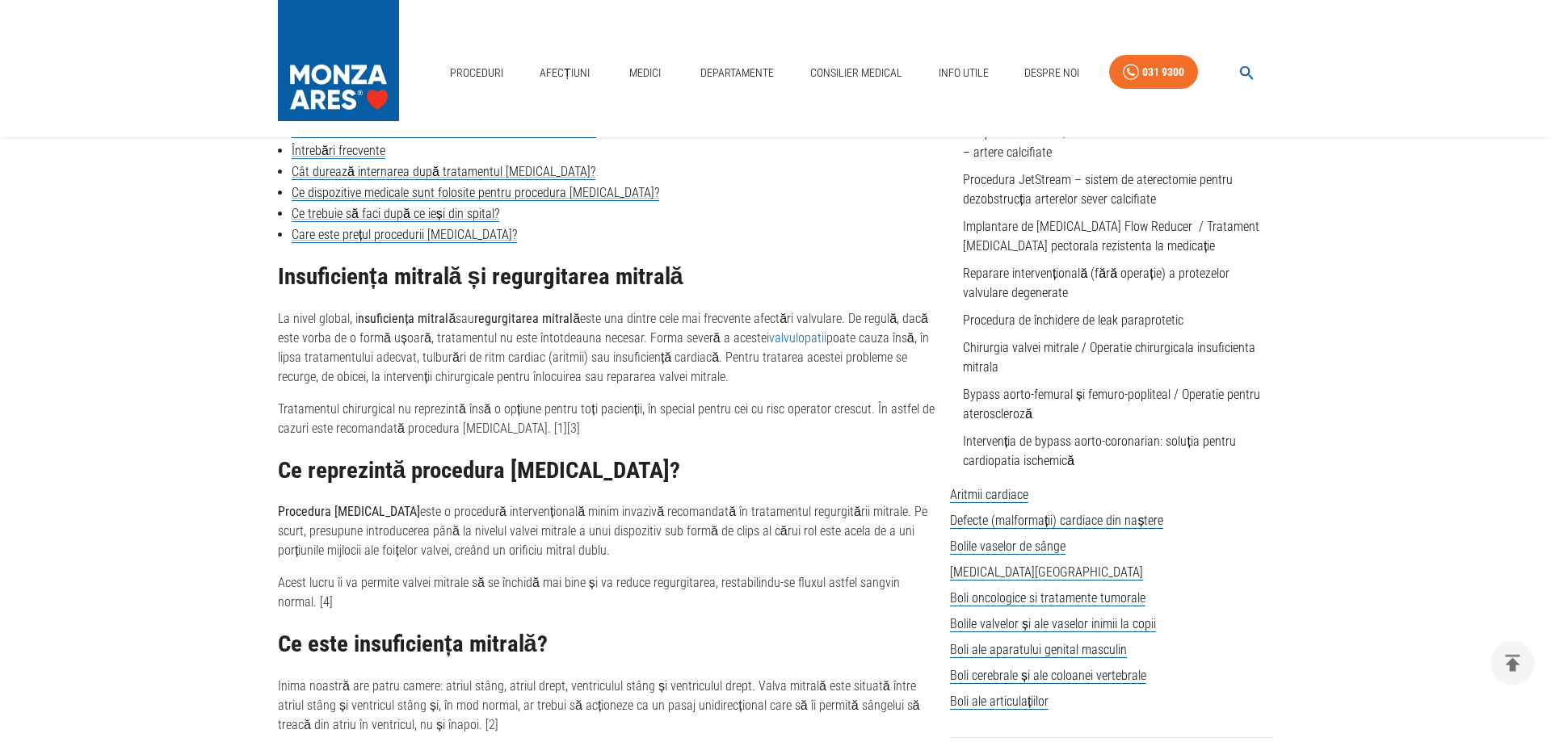
scroll to position [756, 0]
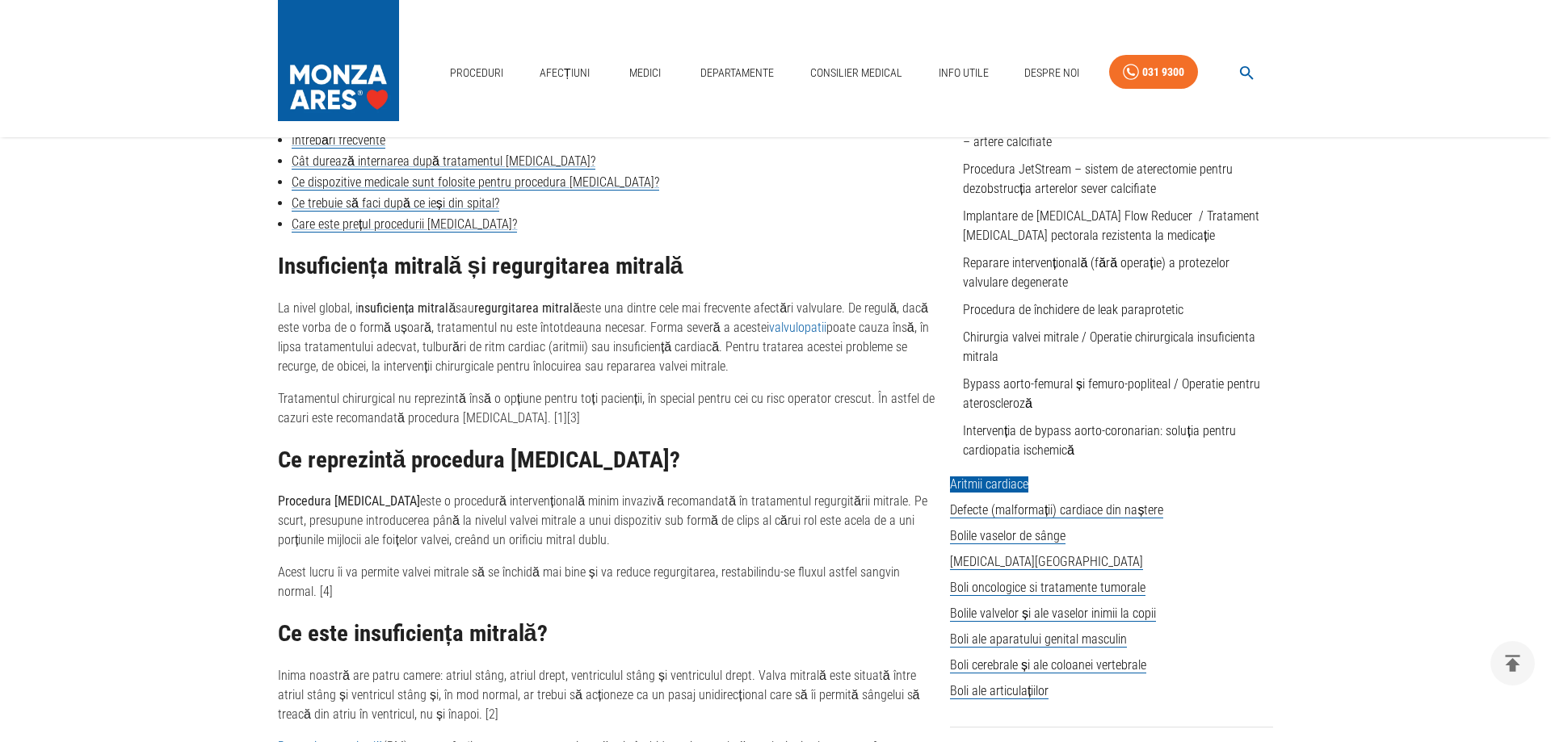
click at [956, 484] on span "Aritmii cardiace" at bounding box center [989, 485] width 78 height 16
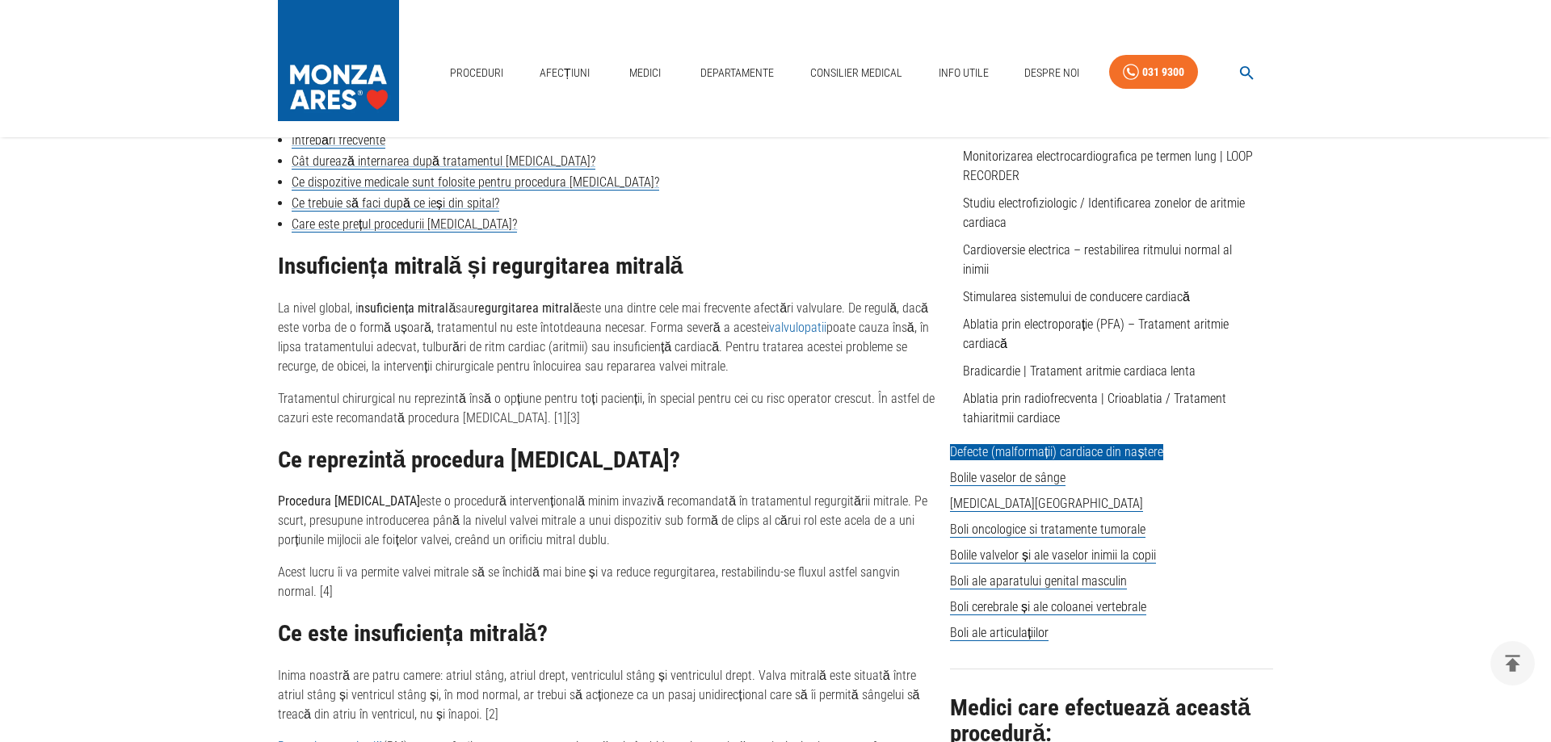
click at [1077, 444] on span "Defecte (malformații) cardiace din naștere" at bounding box center [1056, 452] width 213 height 16
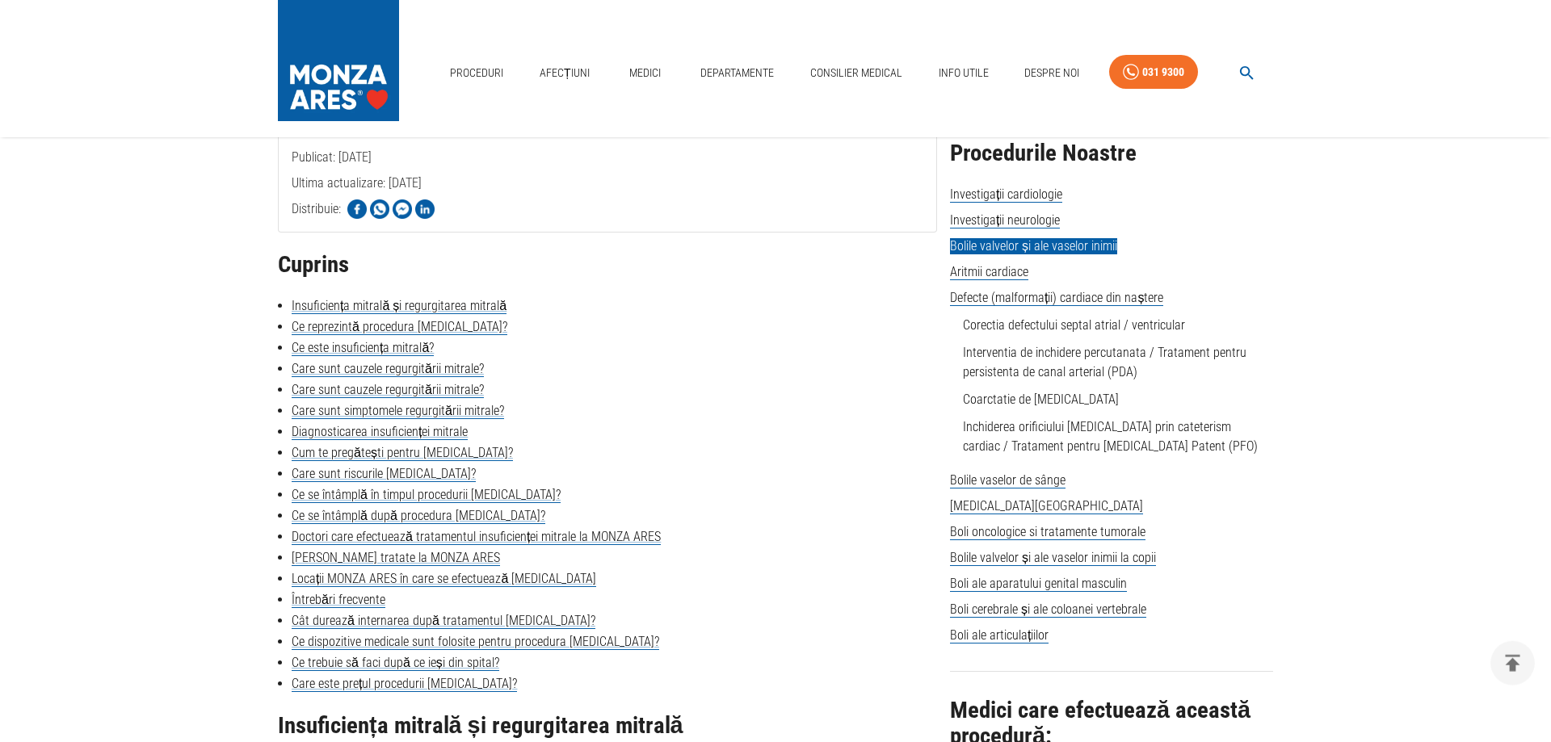
scroll to position [262, 0]
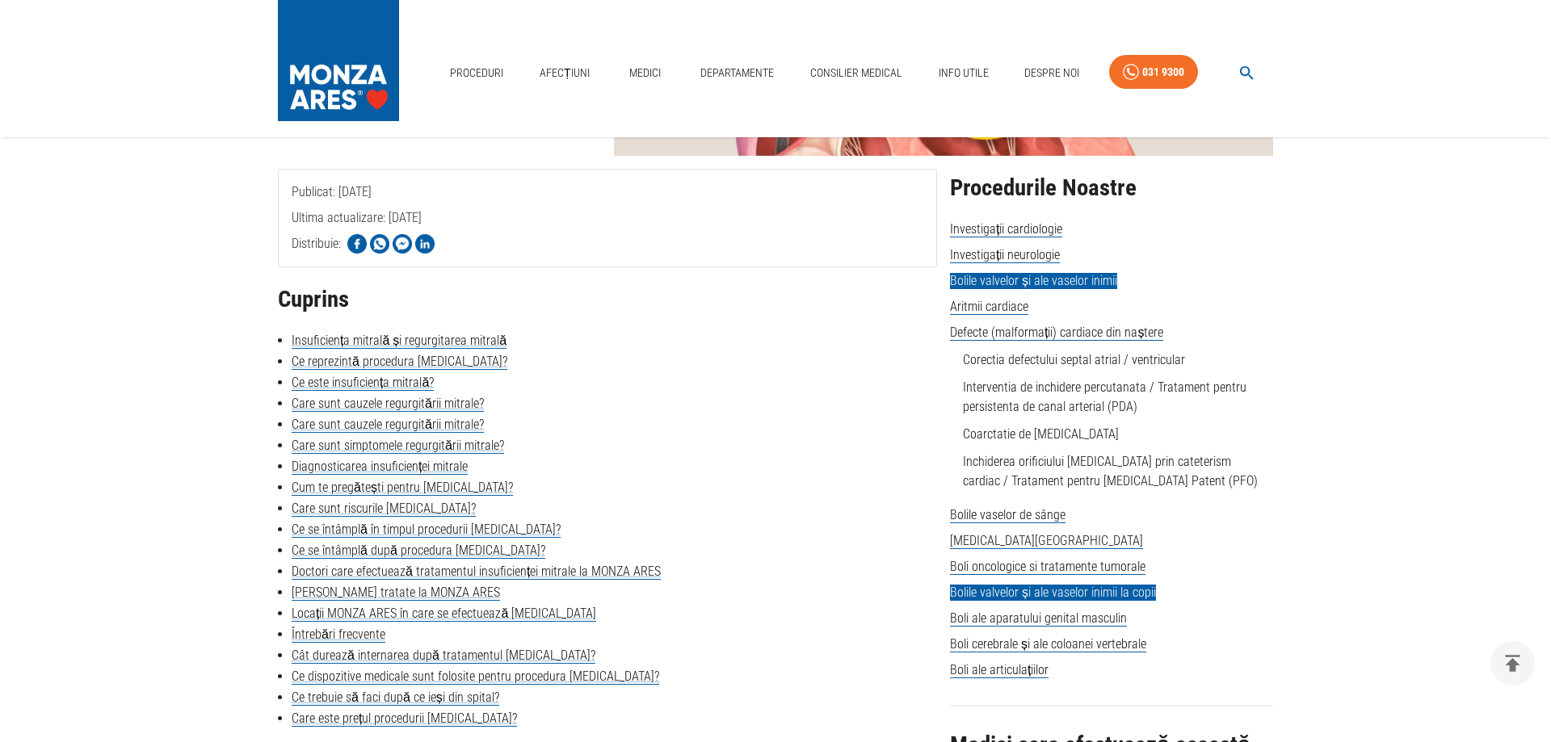
click at [968, 587] on span "Bolile valvelor și ale vaselor inimii la copii" at bounding box center [1053, 593] width 206 height 16
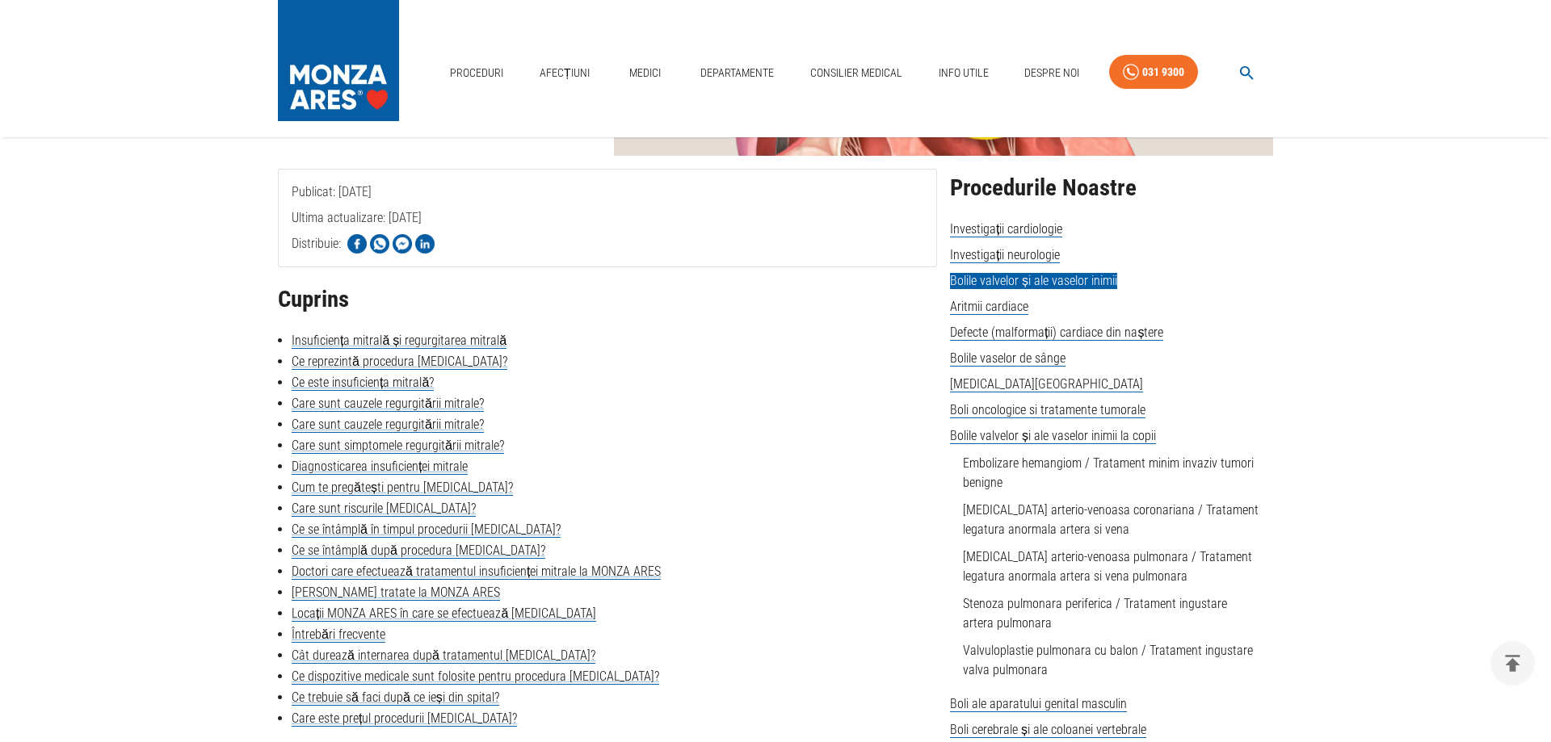
click at [978, 280] on span "Bolile valvelor și ale vaselor inimii" at bounding box center [1033, 281] width 167 height 16
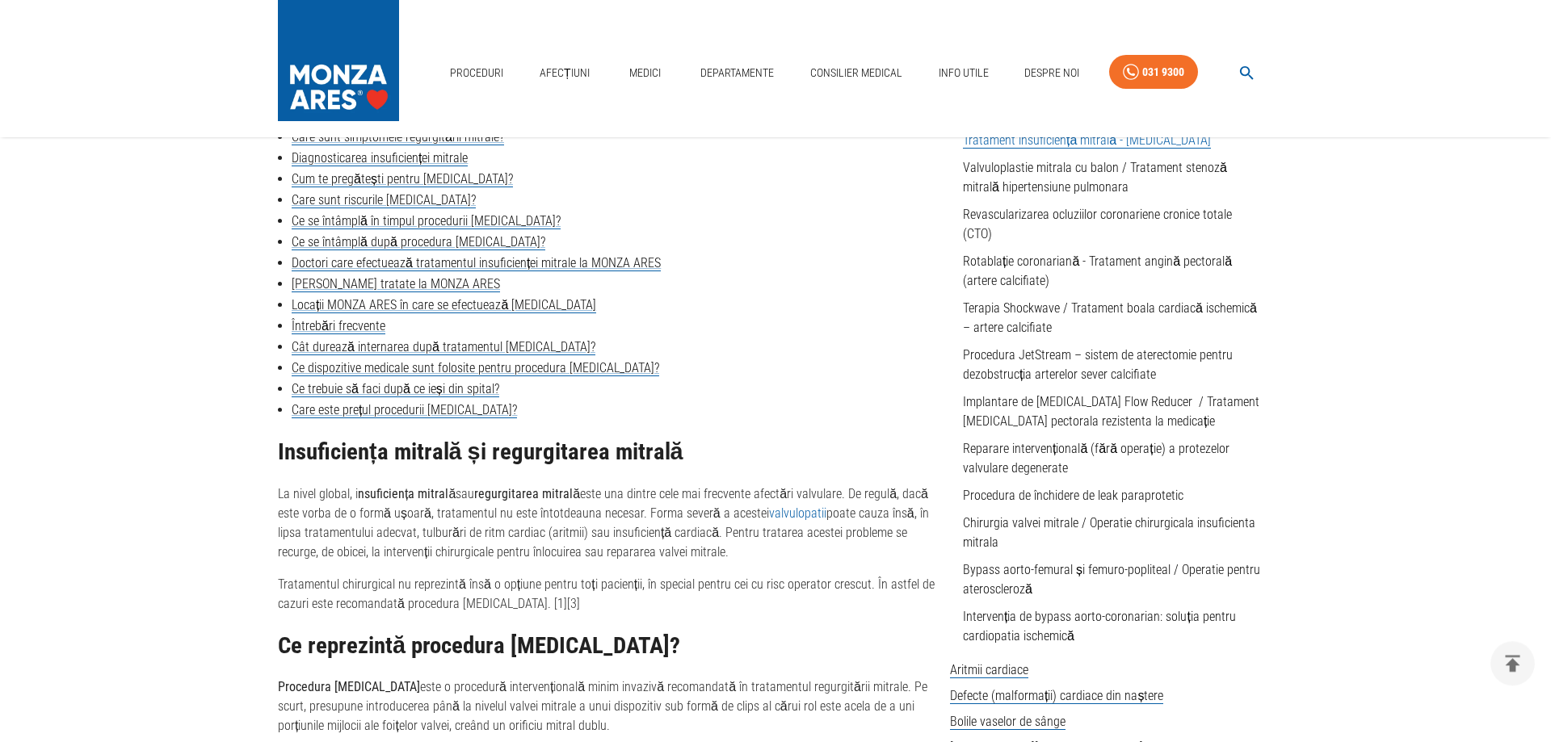
scroll to position [591, 0]
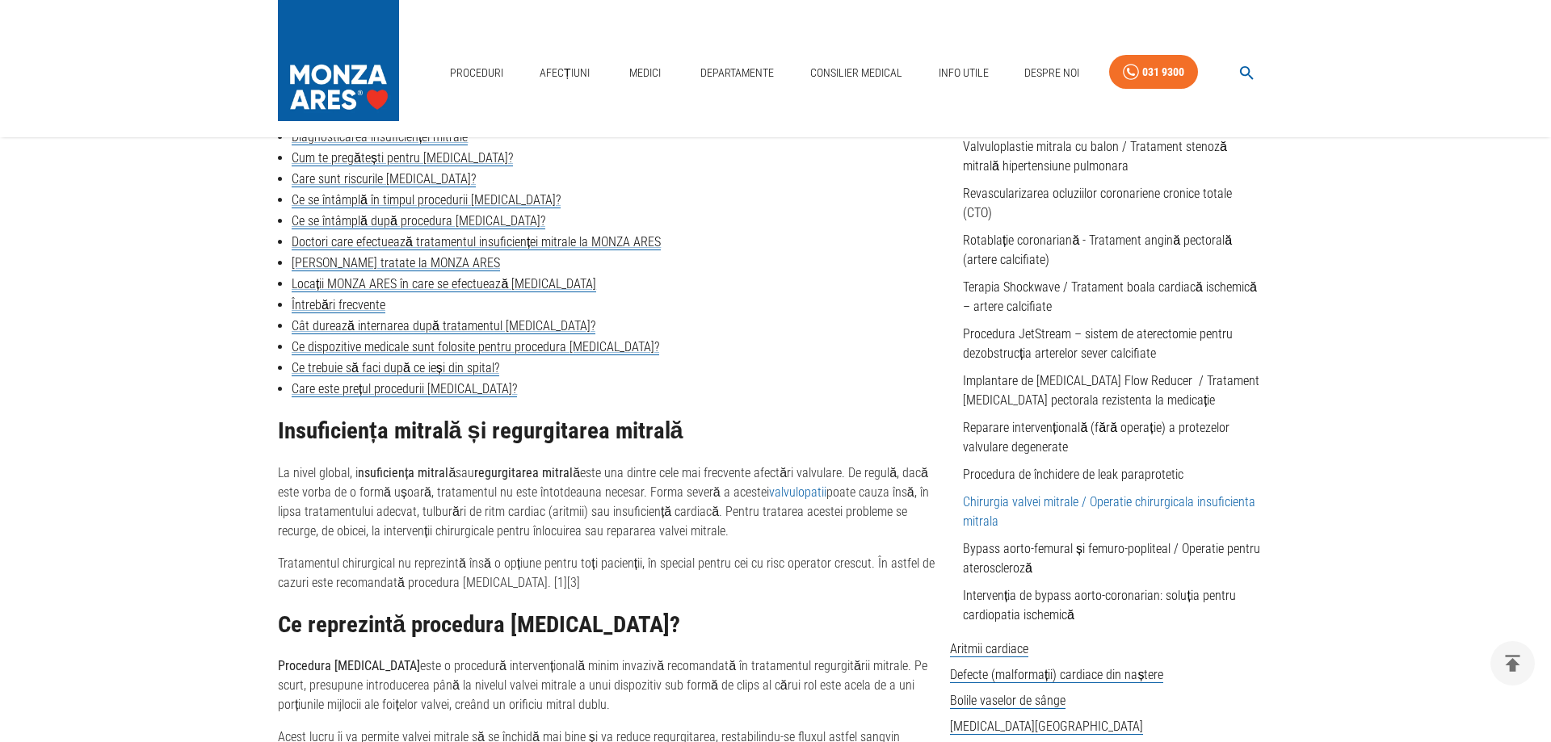
click at [1004, 501] on link "Chirurgia valvei mitrale / Operatie chirurgicala insuficienta mitrala" at bounding box center [1109, 511] width 292 height 35
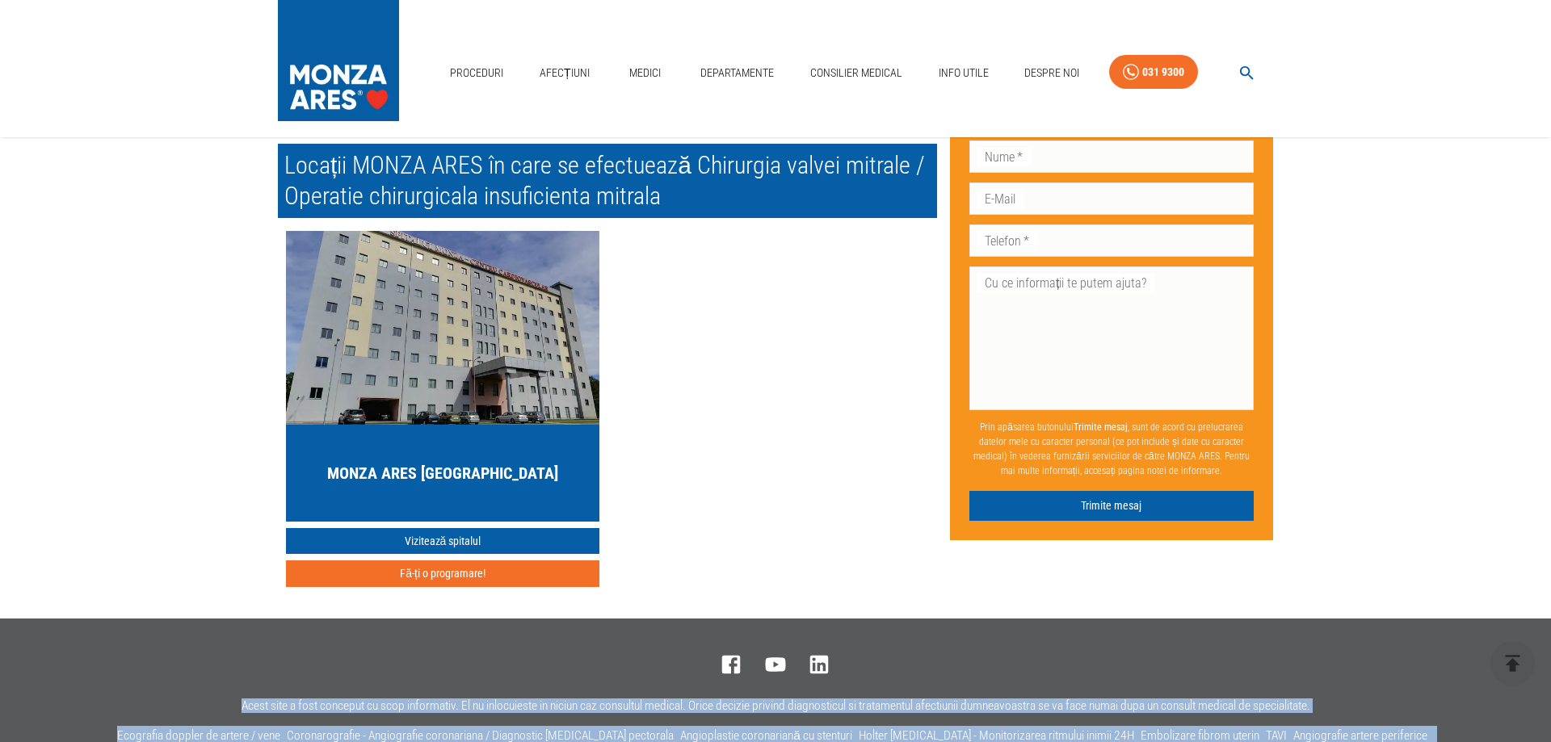
scroll to position [3764, 0]
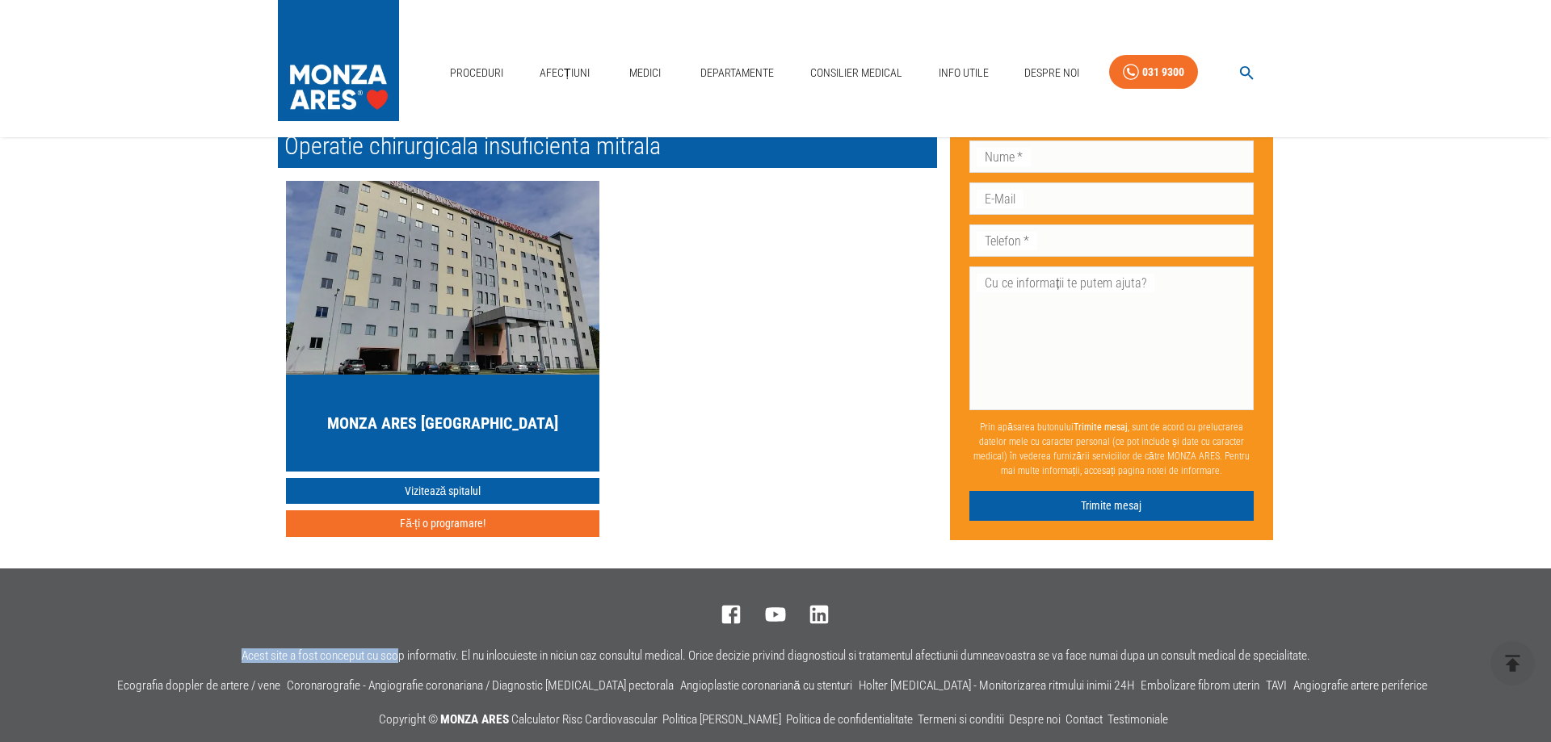
drag, startPoint x: 278, startPoint y: 212, endPoint x: 443, endPoint y: 384, distance: 238.3
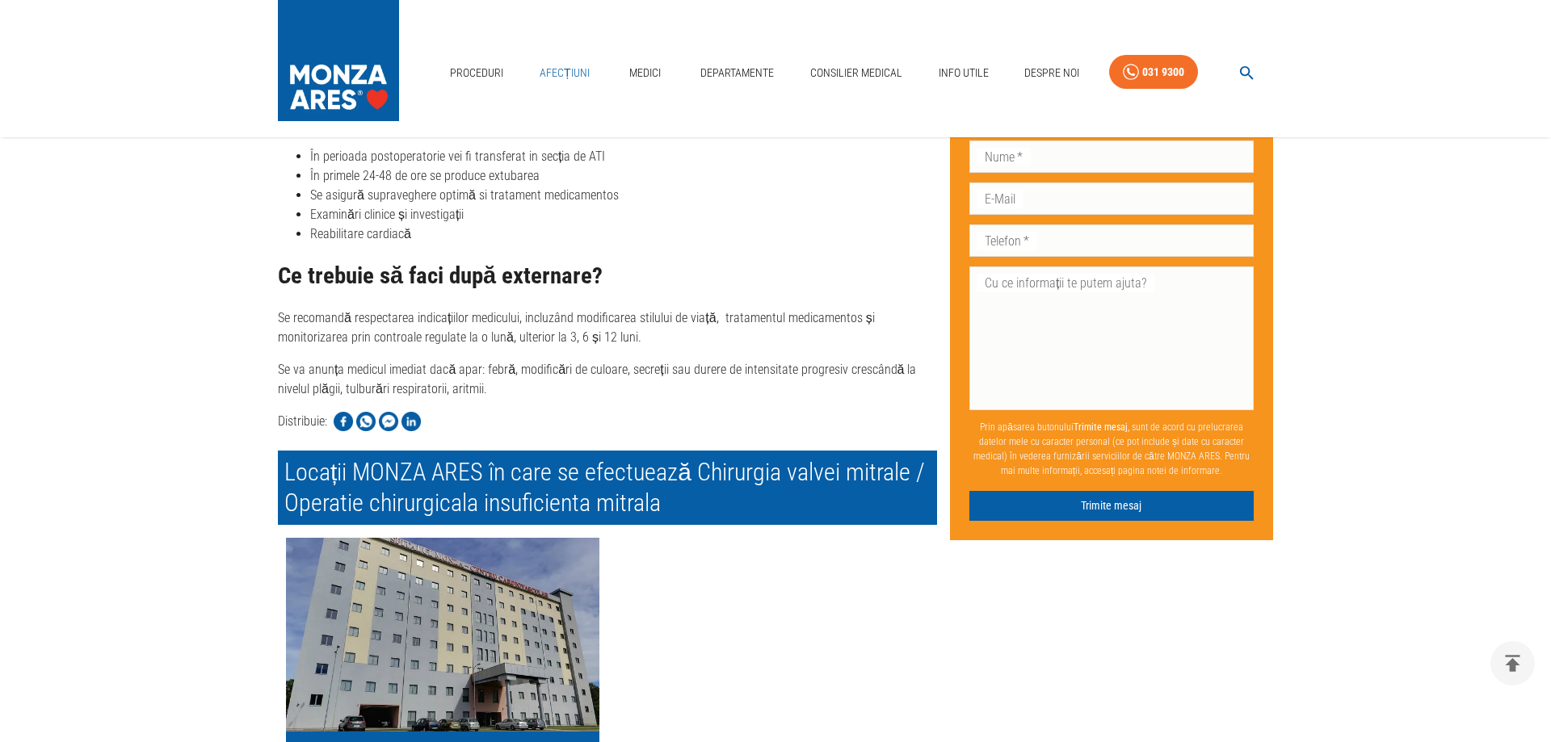
scroll to position [3388, 0]
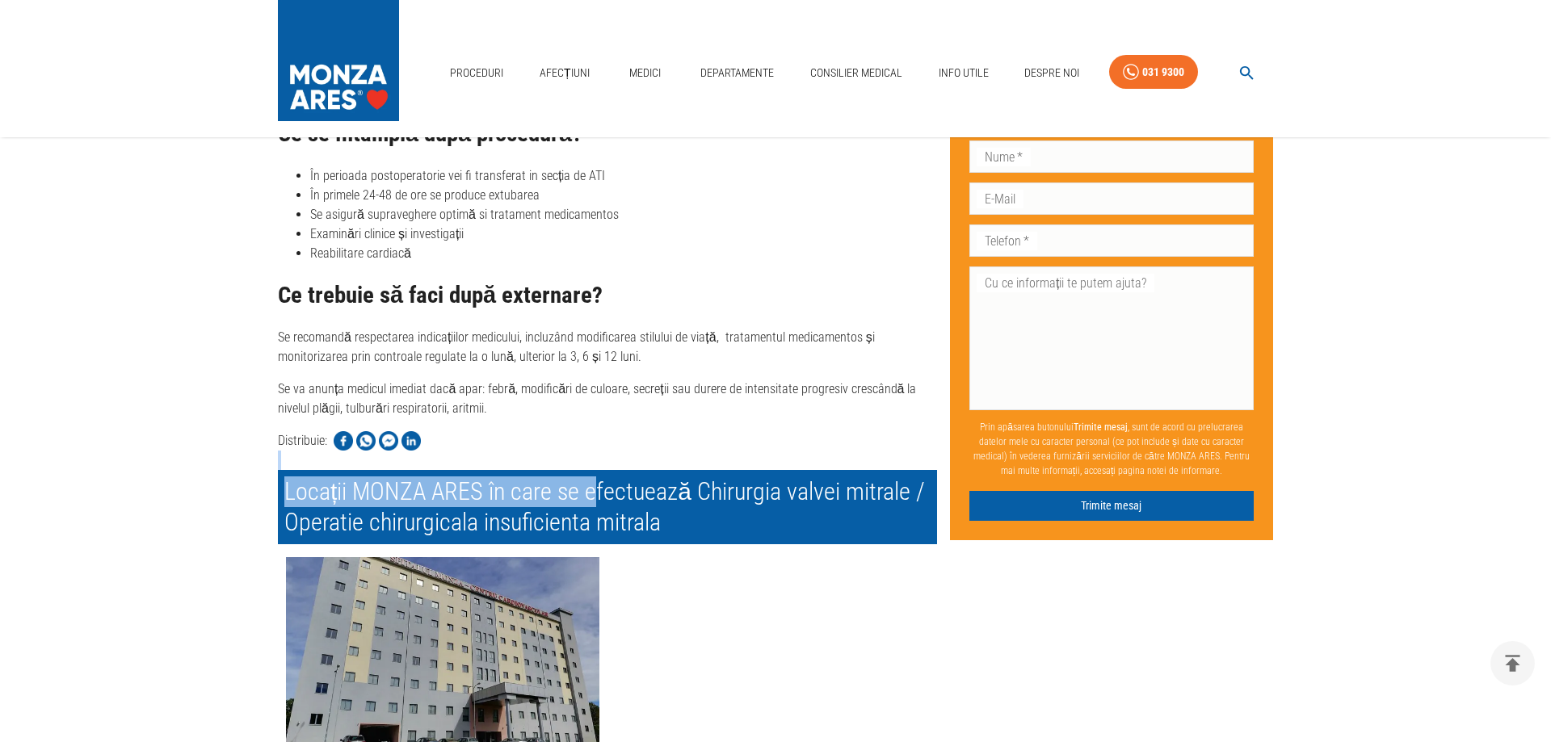
drag, startPoint x: 279, startPoint y: 211, endPoint x: 593, endPoint y: 441, distance: 389.6
copy div "Locații MONZA ARES în care se e"
